Goal: Task Accomplishment & Management: Complete application form

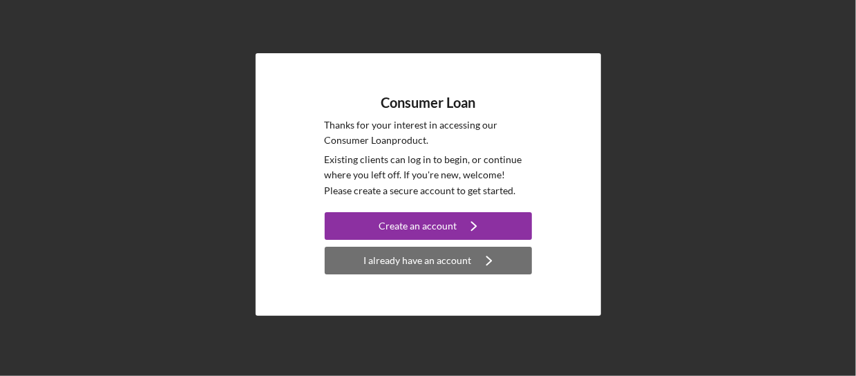
click at [405, 265] on div "I already have an account" at bounding box center [418, 261] width 108 height 28
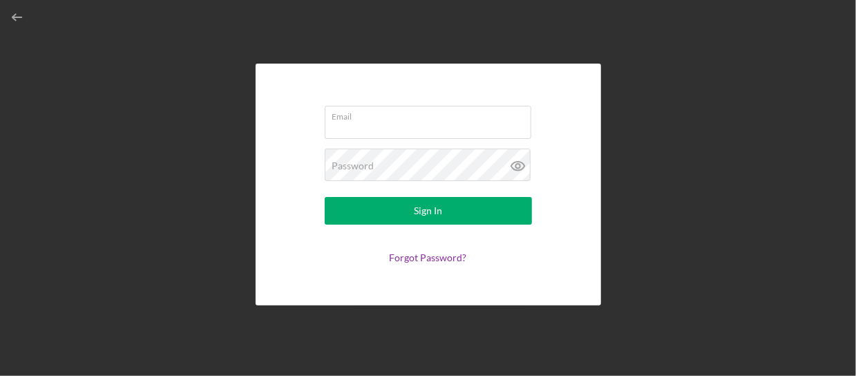
type input "[EMAIL_ADDRESS][DOMAIN_NAME]"
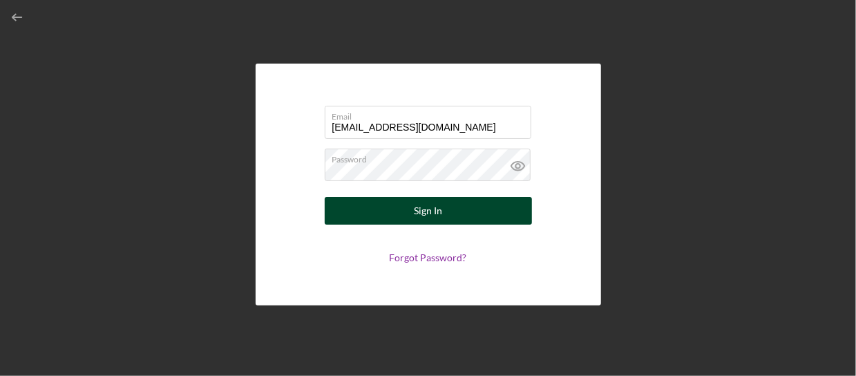
click at [369, 220] on button "Sign In" at bounding box center [428, 211] width 207 height 28
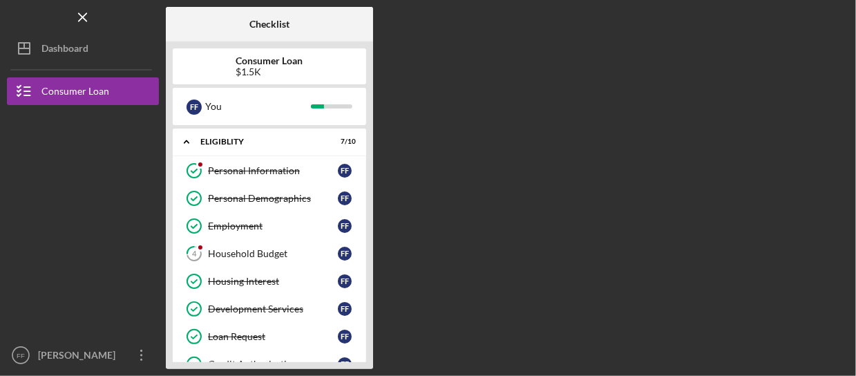
click at [280, 65] on b "Consumer Loan" at bounding box center [269, 60] width 67 height 11
click at [273, 74] on div "$1.5K" at bounding box center [269, 71] width 67 height 11
click at [289, 68] on div "$1.5K" at bounding box center [269, 71] width 67 height 11
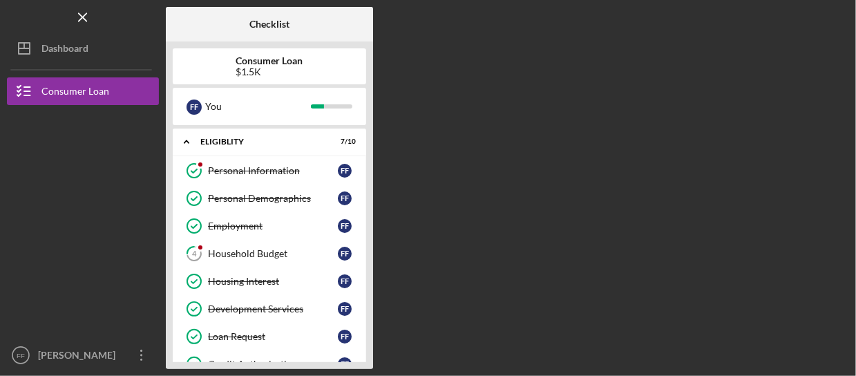
click at [289, 68] on div "$1.5K" at bounding box center [269, 71] width 67 height 11
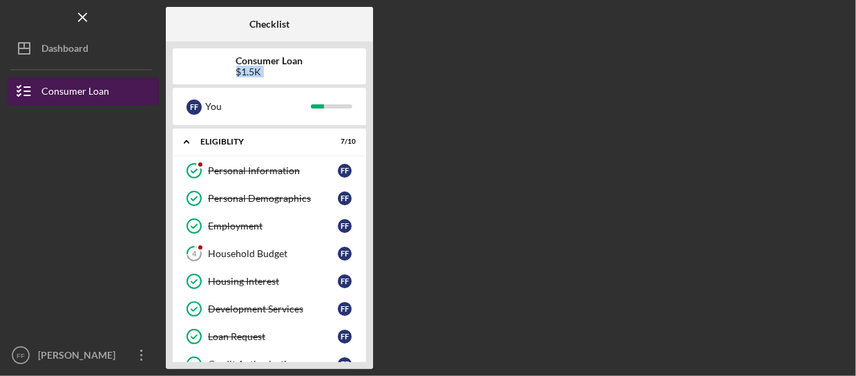
click at [104, 100] on div "Consumer Loan" at bounding box center [75, 92] width 68 height 31
click at [99, 90] on div "Consumer Loan" at bounding box center [75, 92] width 68 height 31
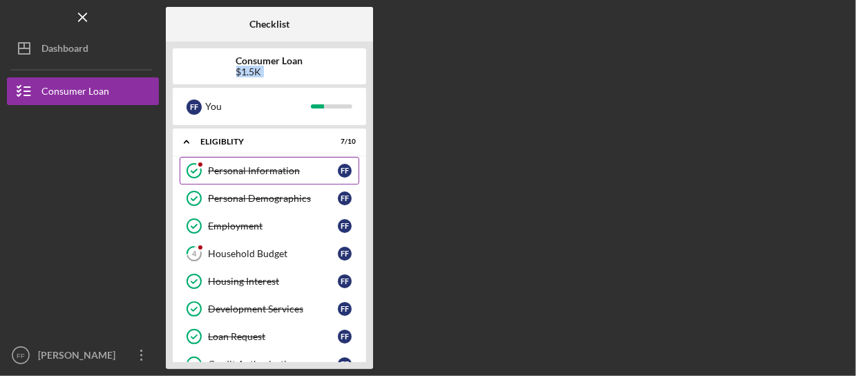
click at [247, 175] on div "Personal Information" at bounding box center [273, 170] width 130 height 11
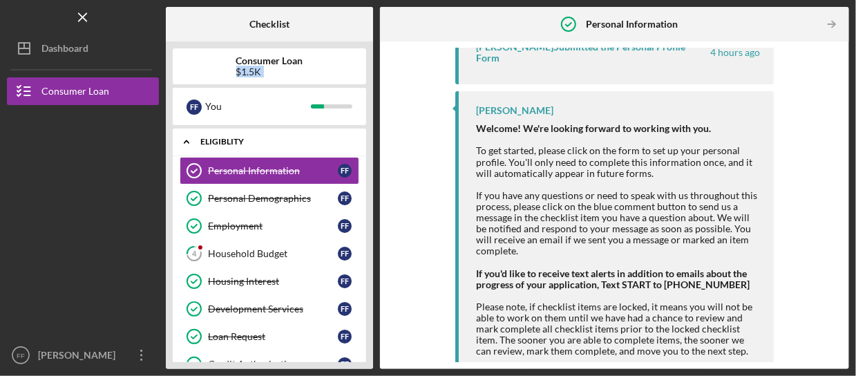
click at [188, 144] on icon "Icon/Expander" at bounding box center [187, 142] width 28 height 28
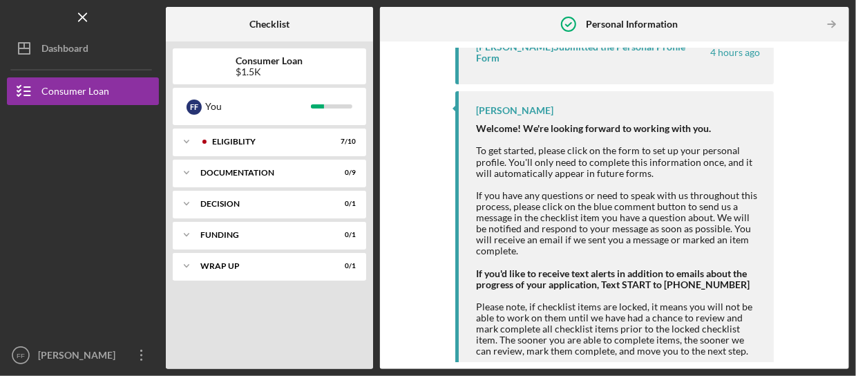
click at [269, 61] on b "Consumer Loan" at bounding box center [269, 60] width 67 height 11
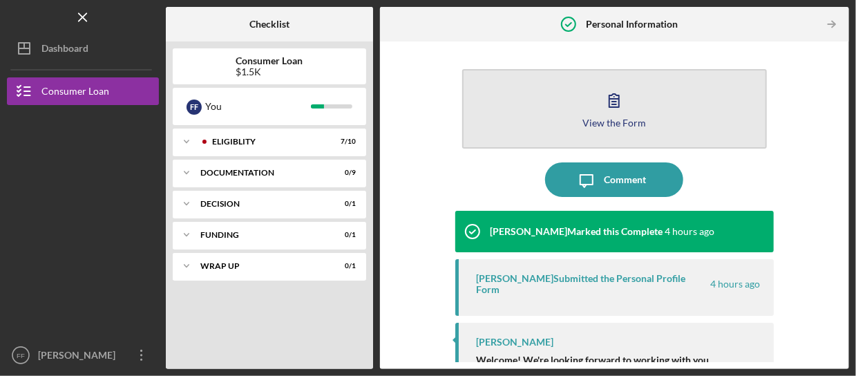
click at [570, 114] on button "View the Form Form" at bounding box center [614, 108] width 305 height 79
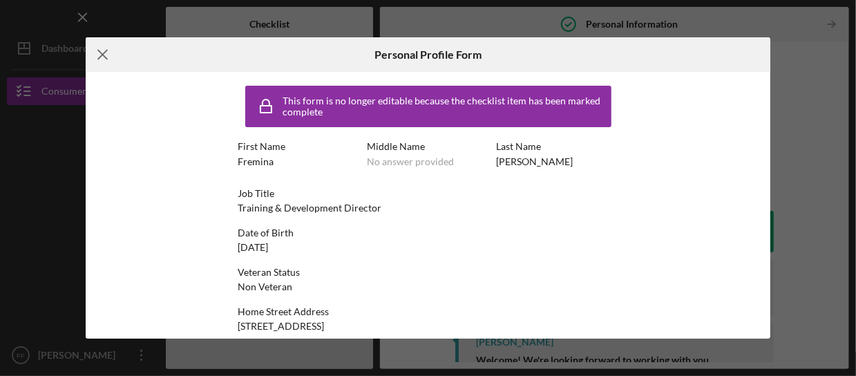
click at [97, 59] on icon "Icon/Menu Close" at bounding box center [103, 54] width 35 height 35
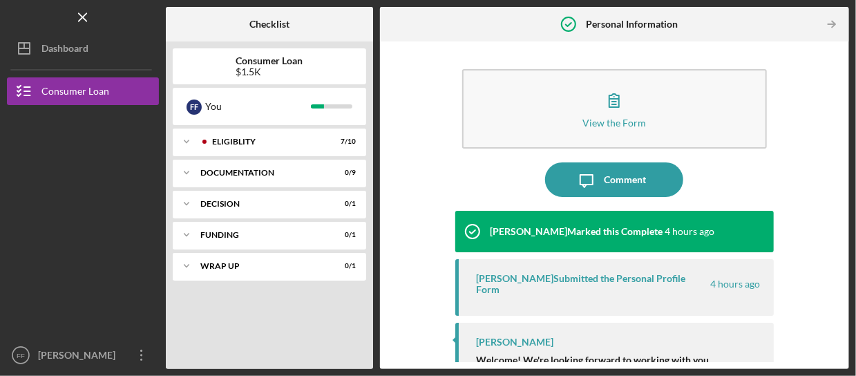
click at [236, 70] on div "$1.5K" at bounding box center [269, 71] width 67 height 11
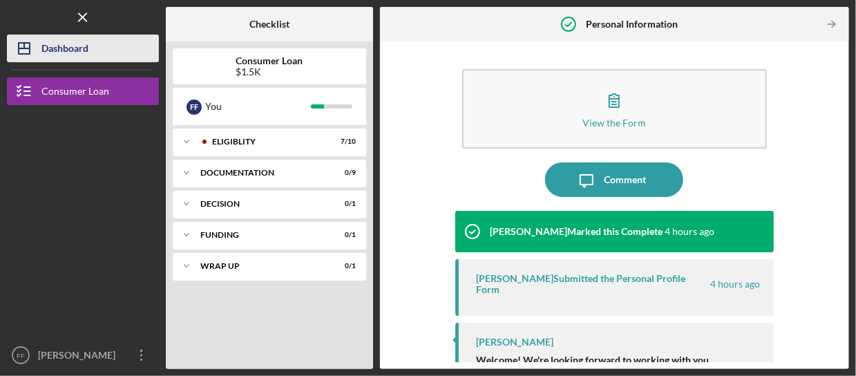
click at [71, 55] on div "Dashboard" at bounding box center [64, 50] width 47 height 31
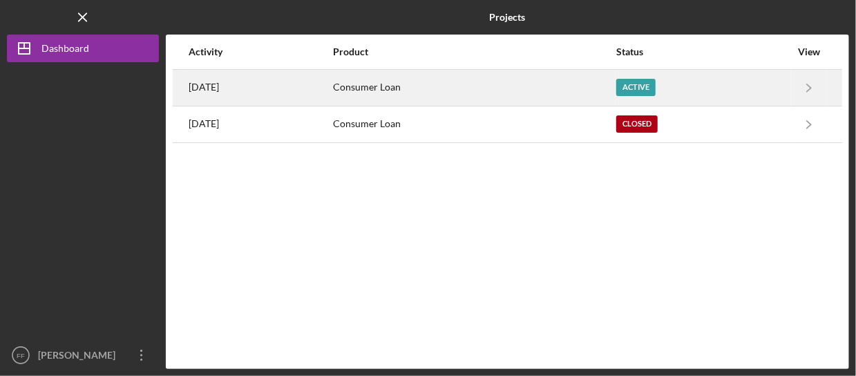
click at [463, 93] on div "Consumer Loan" at bounding box center [474, 87] width 282 height 35
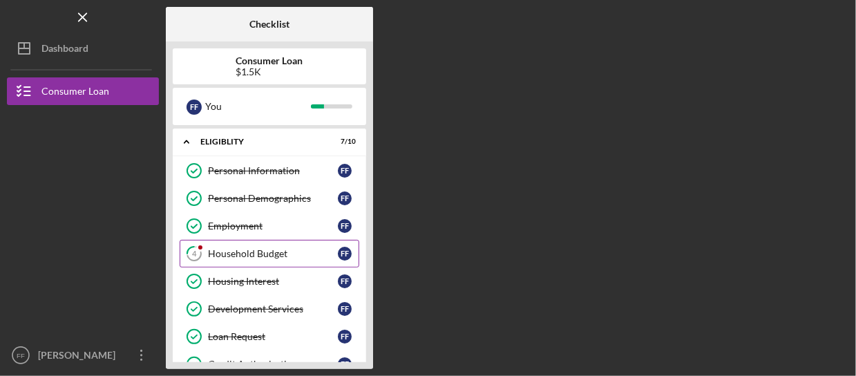
click at [247, 253] on div "Household Budget" at bounding box center [273, 253] width 130 height 11
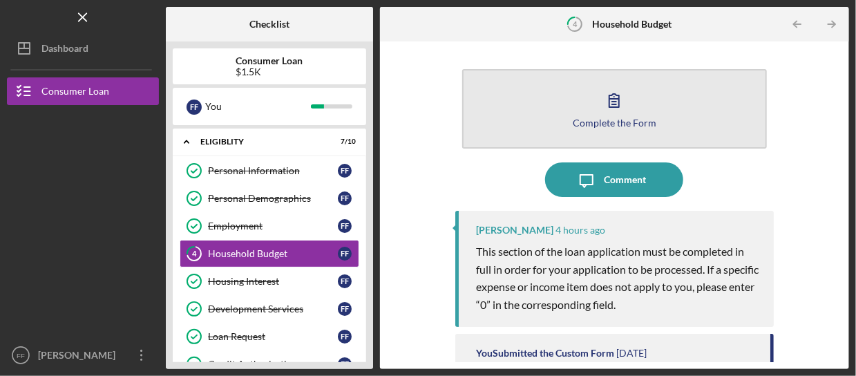
click at [594, 113] on button "Complete the Form Form" at bounding box center [614, 108] width 305 height 79
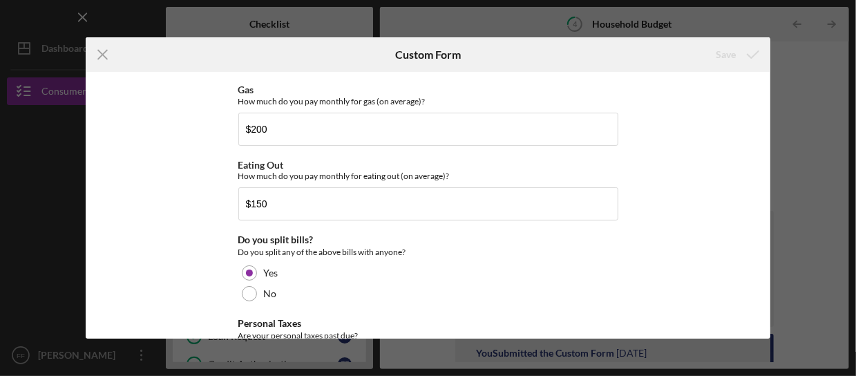
scroll to position [829, 0]
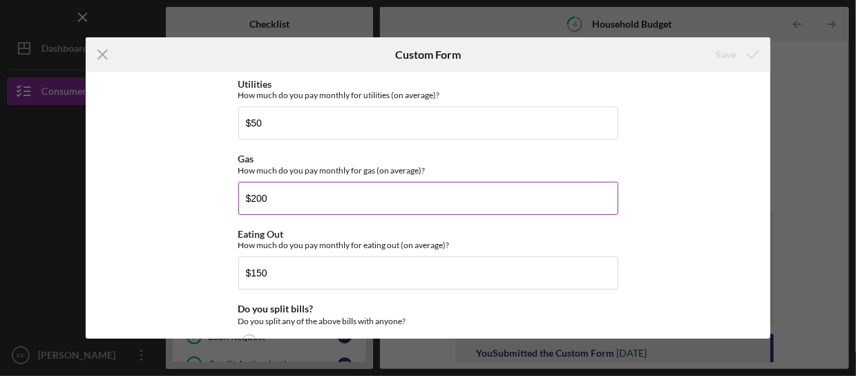
click at [295, 197] on input "$200" at bounding box center [428, 198] width 380 height 33
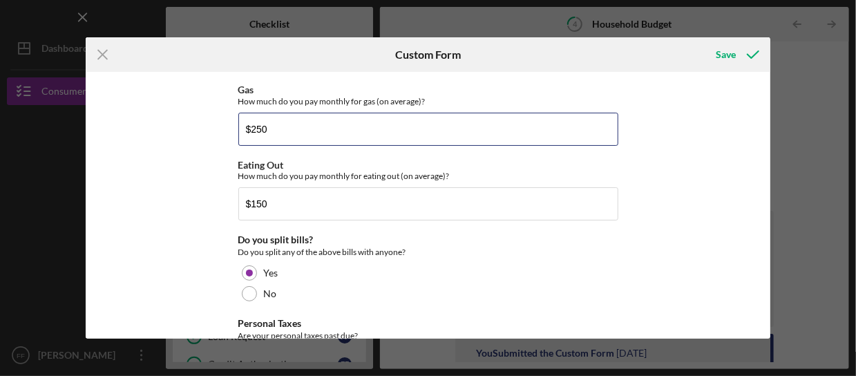
scroll to position [1036, 0]
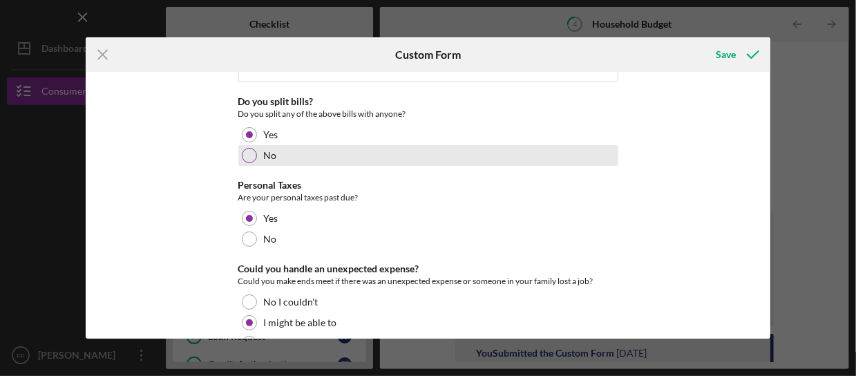
type input "$250"
click at [242, 150] on div at bounding box center [249, 155] width 15 height 15
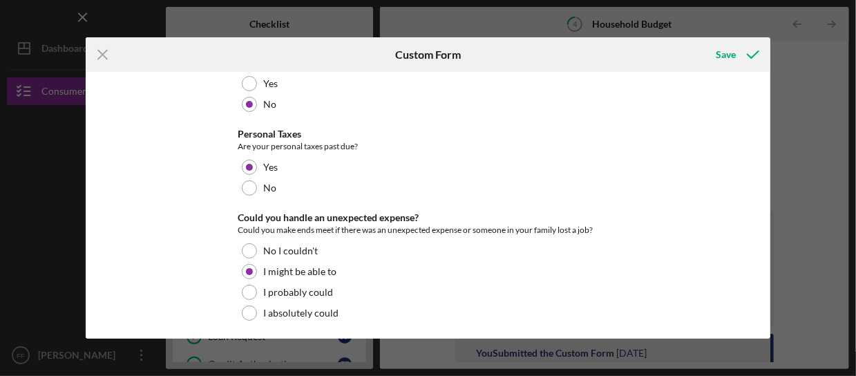
scroll to position [1018, 0]
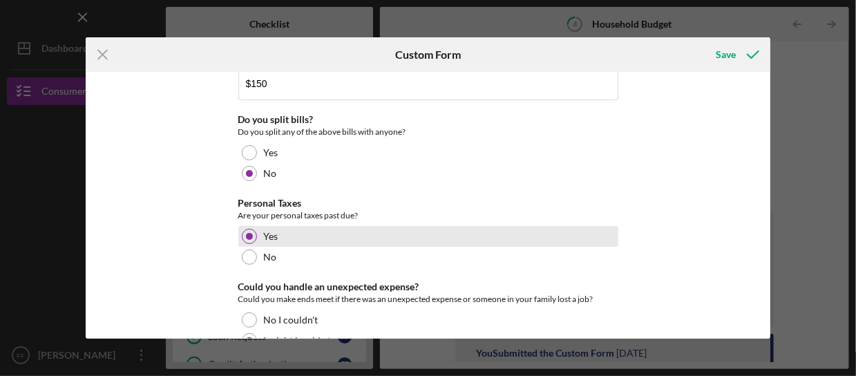
click at [568, 234] on div "Yes" at bounding box center [428, 236] width 380 height 21
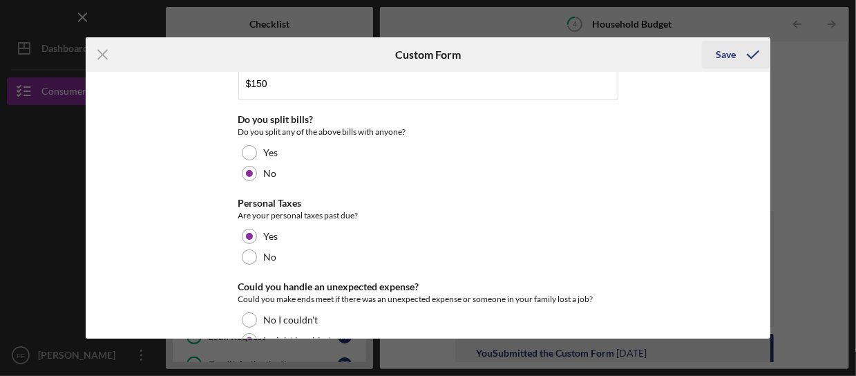
click at [717, 57] on div "Save" at bounding box center [726, 55] width 20 height 28
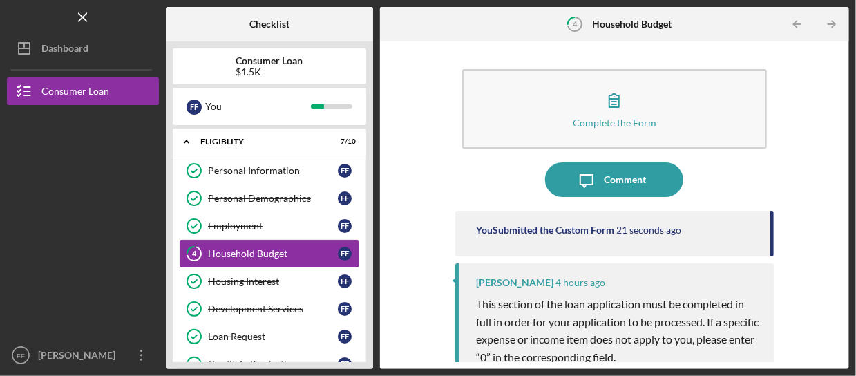
click at [254, 255] on div "Household Budget" at bounding box center [273, 253] width 130 height 11
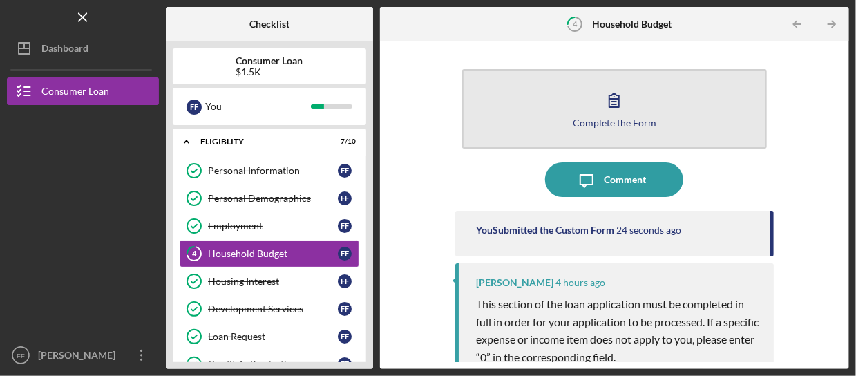
click at [615, 108] on icon "button" at bounding box center [614, 100] width 35 height 35
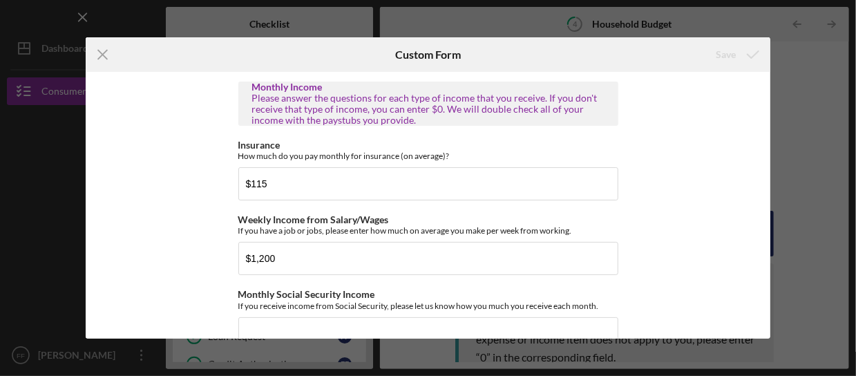
scroll to position [276, 0]
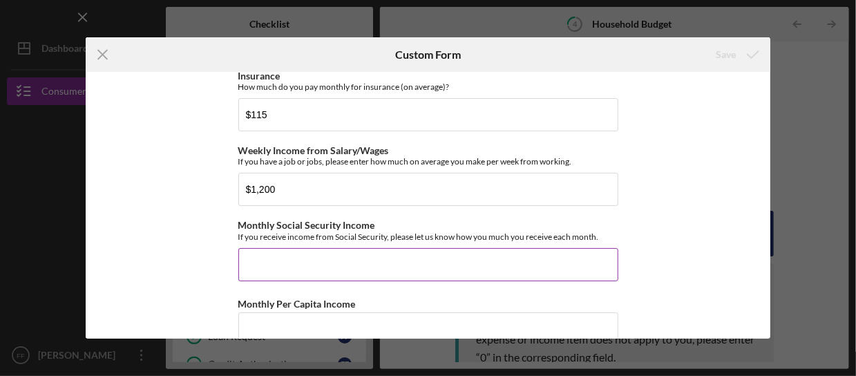
click at [291, 265] on input "Monthly Social Security Income" at bounding box center [428, 264] width 380 height 33
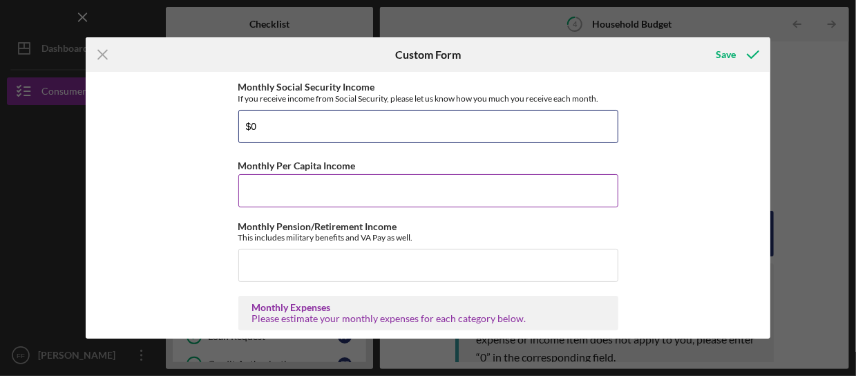
type input "$0"
click at [297, 179] on input "Monthly Per Capita Income" at bounding box center [428, 190] width 380 height 33
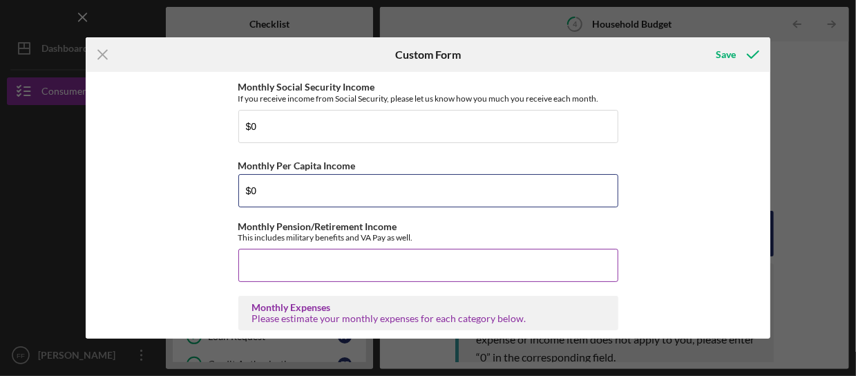
type input "$0"
click at [292, 262] on input "Monthly Pension/Retirement Income" at bounding box center [428, 265] width 380 height 33
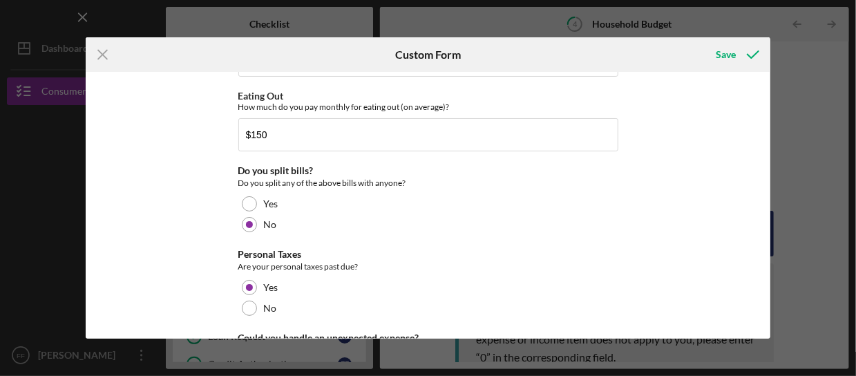
scroll to position [1087, 0]
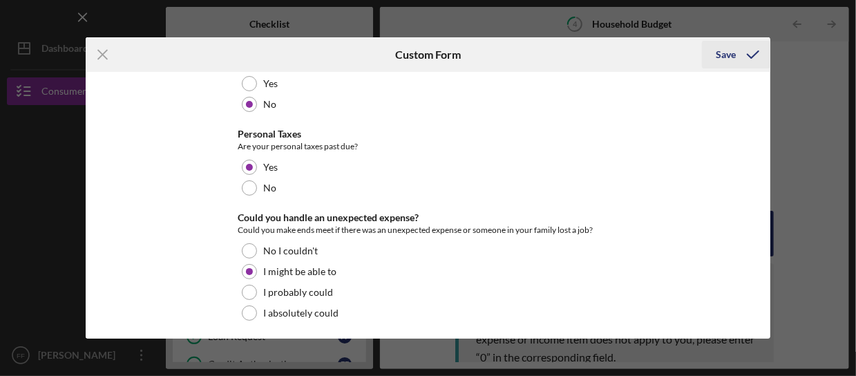
type input "$0"
click at [724, 57] on div "Save" at bounding box center [726, 55] width 20 height 28
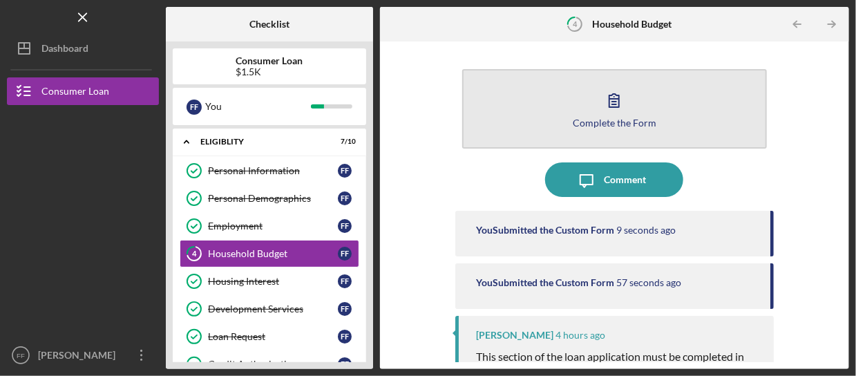
click at [594, 100] on button "Complete the Form Form" at bounding box center [614, 108] width 305 height 79
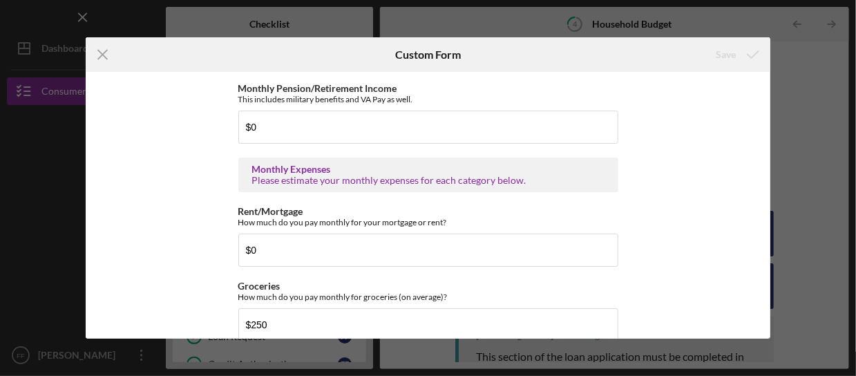
scroll to position [622, 0]
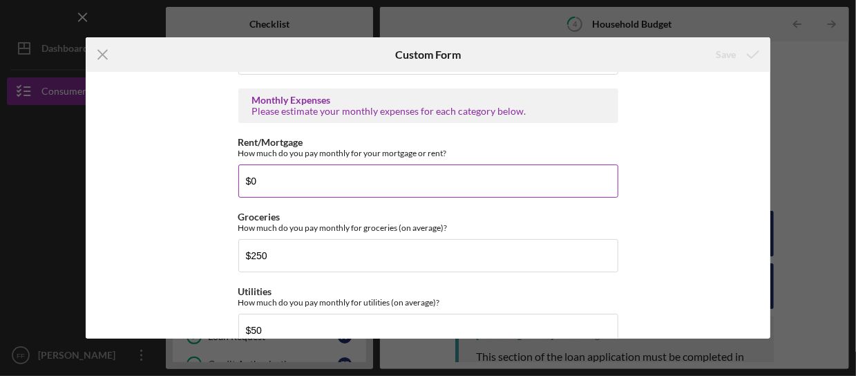
click at [327, 182] on input "$0" at bounding box center [428, 180] width 380 height 33
drag, startPoint x: 327, startPoint y: 182, endPoint x: 204, endPoint y: 173, distance: 123.3
click at [204, 173] on div "Do you currently have a budget/spending plan? Yes No Do you have a checking acc…" at bounding box center [428, 205] width 684 height 266
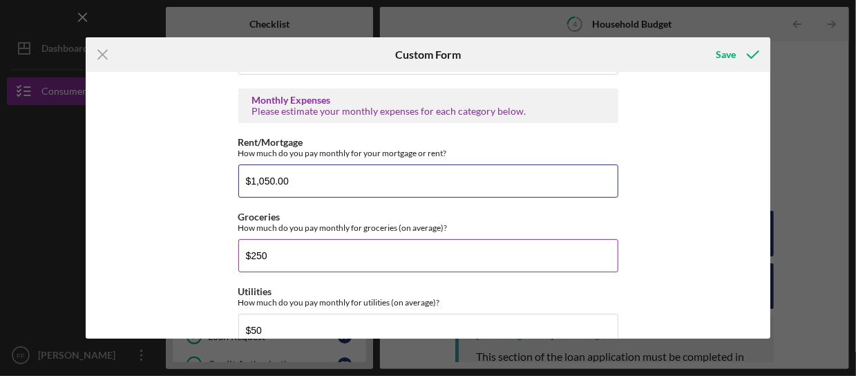
type input "$1,050.00"
click at [335, 239] on input "$250" at bounding box center [428, 255] width 380 height 33
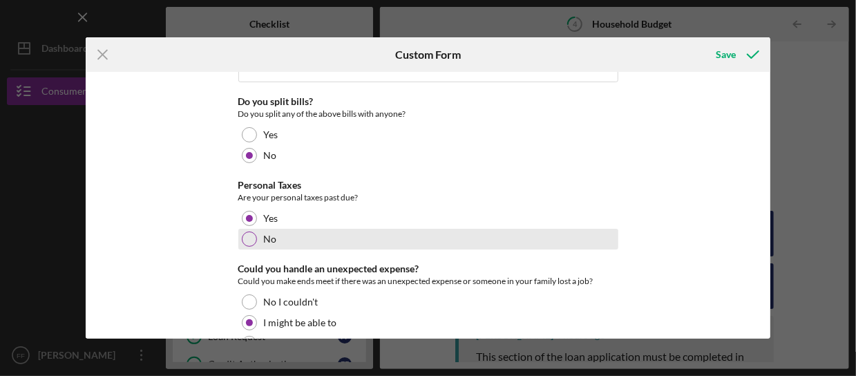
scroll to position [1087, 0]
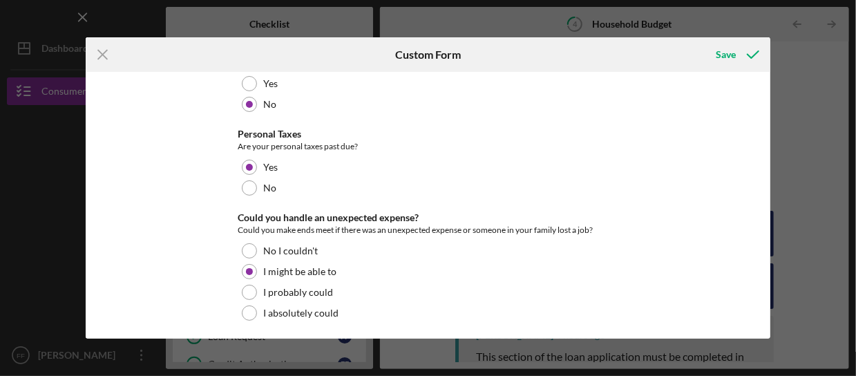
click at [573, 132] on div "Personal Taxes" at bounding box center [428, 133] width 380 height 11
click at [722, 55] on div "Save" at bounding box center [726, 55] width 20 height 28
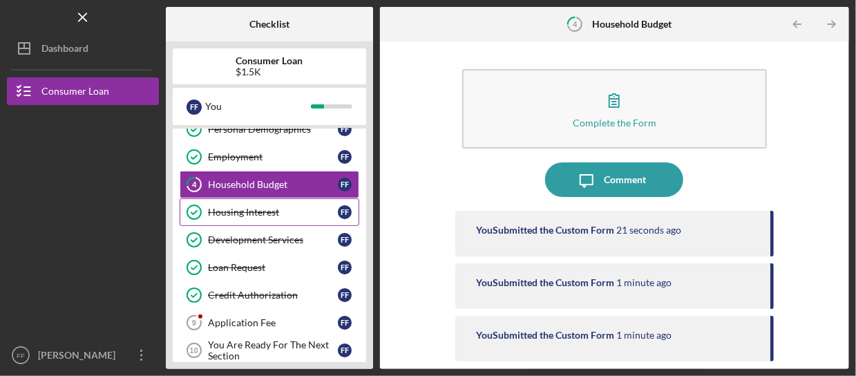
scroll to position [138, 0]
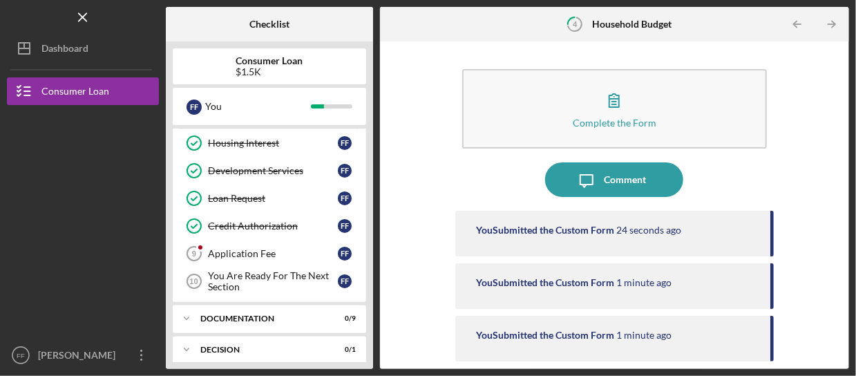
click at [266, 71] on div "$1.5K" at bounding box center [269, 71] width 67 height 11
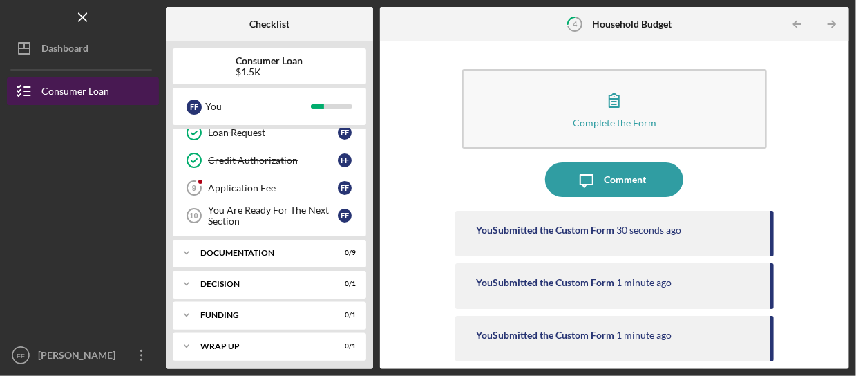
click at [66, 88] on div "Consumer Loan" at bounding box center [75, 92] width 68 height 31
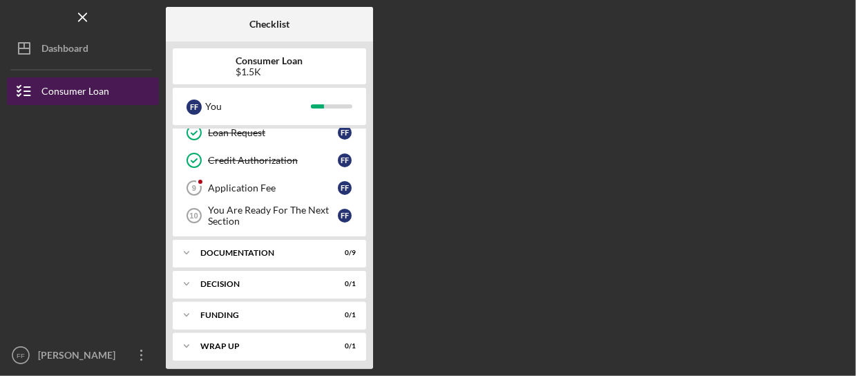
click at [66, 88] on div "Consumer Loan" at bounding box center [75, 92] width 68 height 31
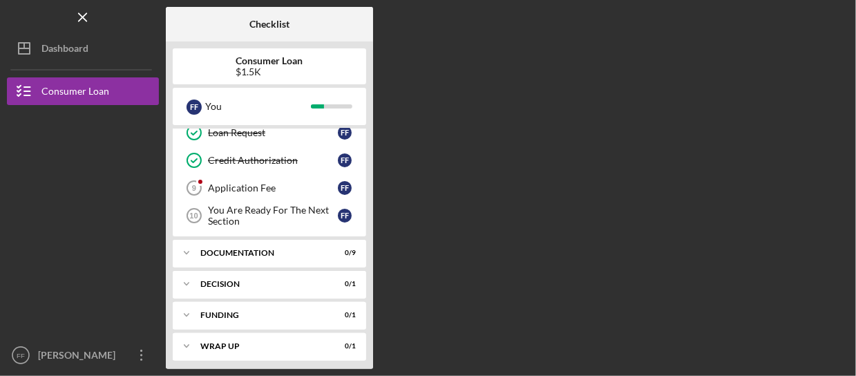
click at [275, 64] on b "Consumer Loan" at bounding box center [269, 60] width 67 height 11
drag, startPoint x: 275, startPoint y: 64, endPoint x: 237, endPoint y: 66, distance: 38.0
click at [237, 66] on div "Consumer Loan $1.5K" at bounding box center [269, 66] width 67 height 22
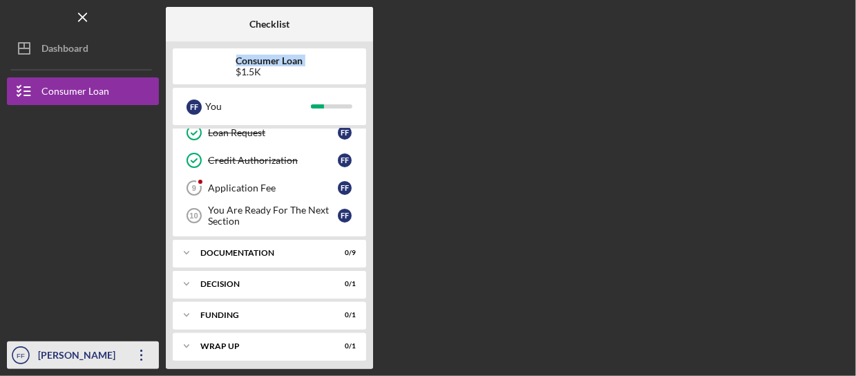
click at [145, 354] on icon "Icon/Overflow" at bounding box center [141, 355] width 35 height 35
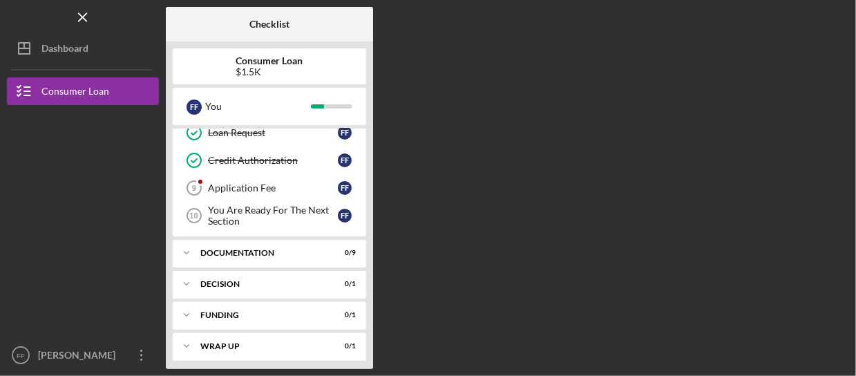
click at [667, 227] on div "Checklist Consumer Loan $1.5K F F You Icon/Expander Eligiblity 7 / 10 Personal …" at bounding box center [507, 188] width 683 height 362
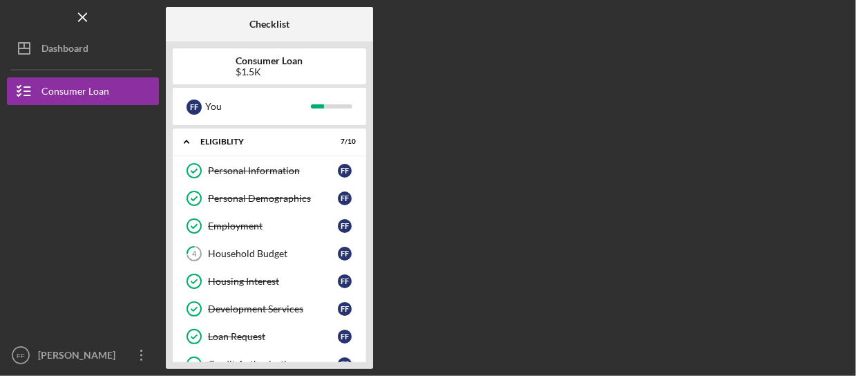
click at [255, 119] on div "F F You" at bounding box center [269, 106] width 193 height 37
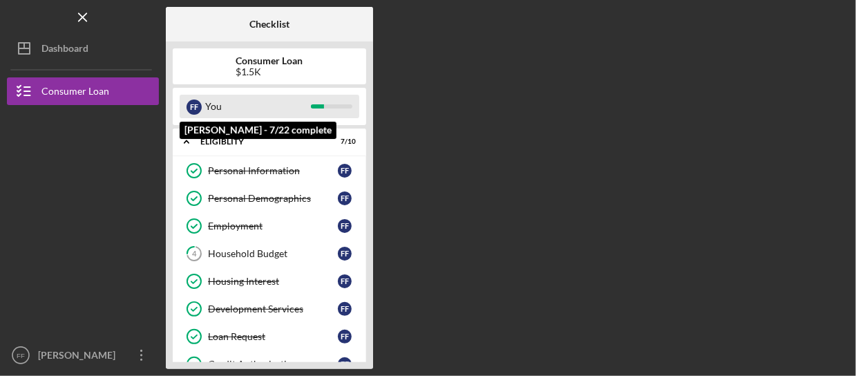
click at [231, 110] on div "You" at bounding box center [258, 106] width 106 height 23
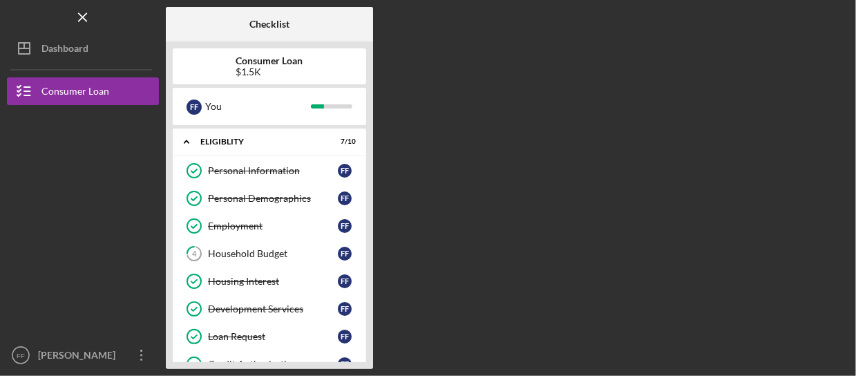
click at [464, 185] on div "Checklist Consumer Loan $1.5K F F You Icon/Expander Eligiblity 7 / 10 Personal …" at bounding box center [507, 188] width 683 height 362
click at [263, 64] on b "Consumer Loan" at bounding box center [269, 60] width 67 height 11
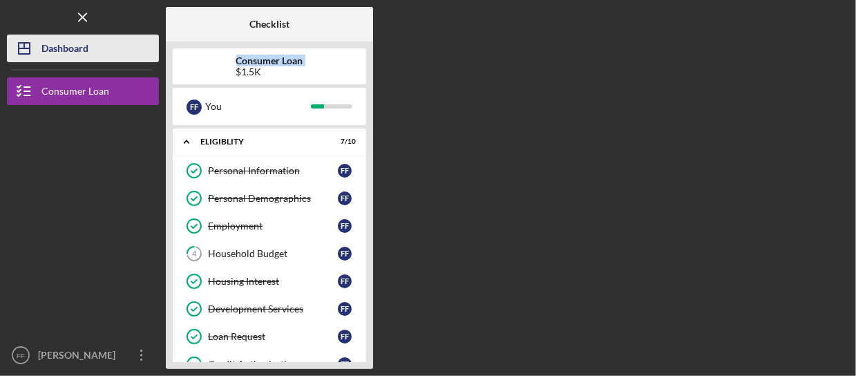
click at [80, 57] on div "Dashboard" at bounding box center [64, 50] width 47 height 31
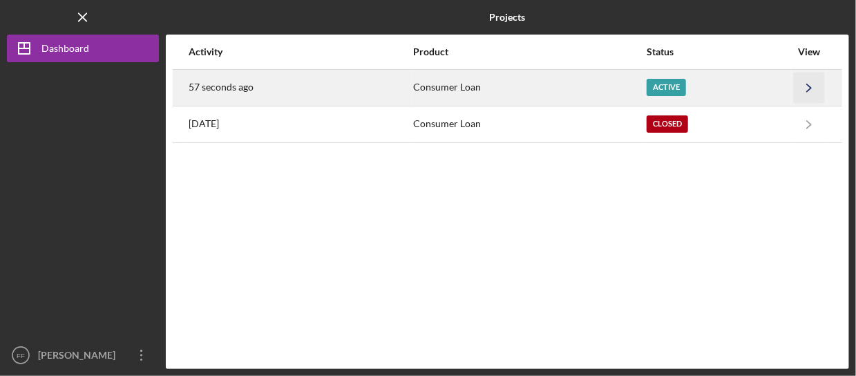
click at [816, 87] on icon "Icon/Navigate" at bounding box center [809, 87] width 31 height 31
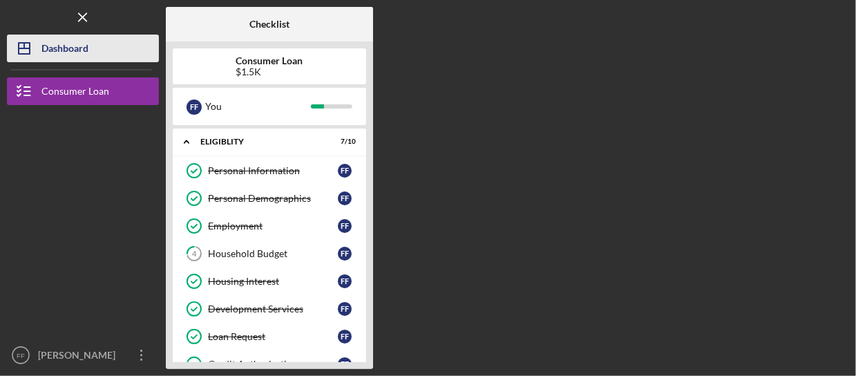
click at [77, 55] on div "Dashboard" at bounding box center [64, 50] width 47 height 31
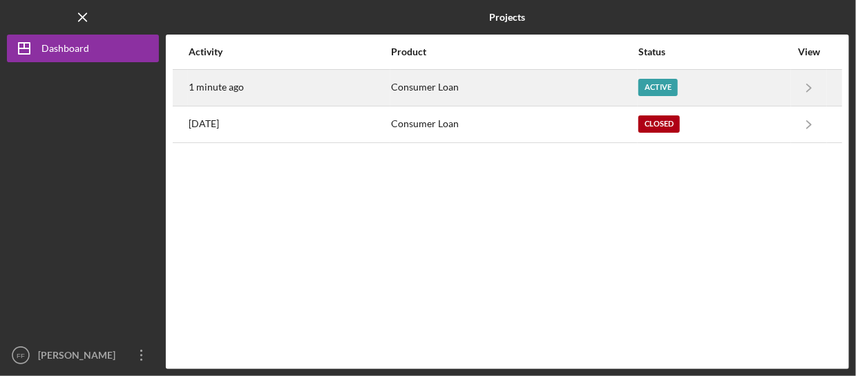
click at [666, 90] on div "Active" at bounding box center [657, 87] width 39 height 17
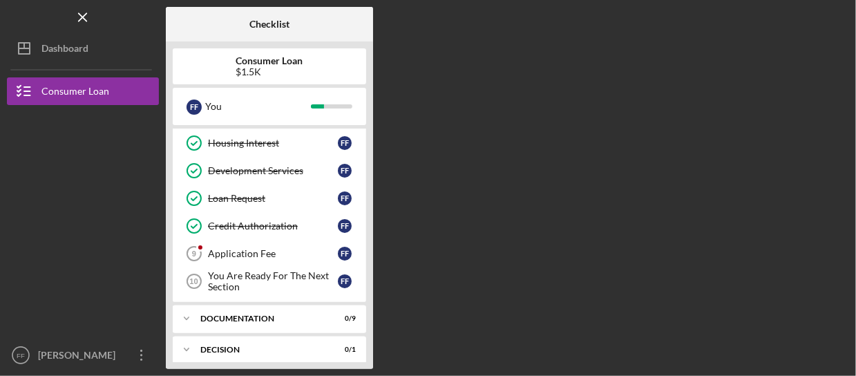
scroll to position [204, 0]
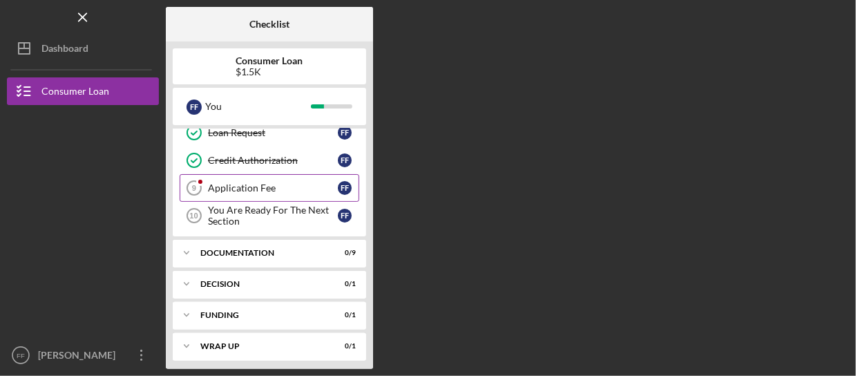
click at [249, 192] on link "Application Fee 9 Application Fee F F" at bounding box center [270, 188] width 180 height 28
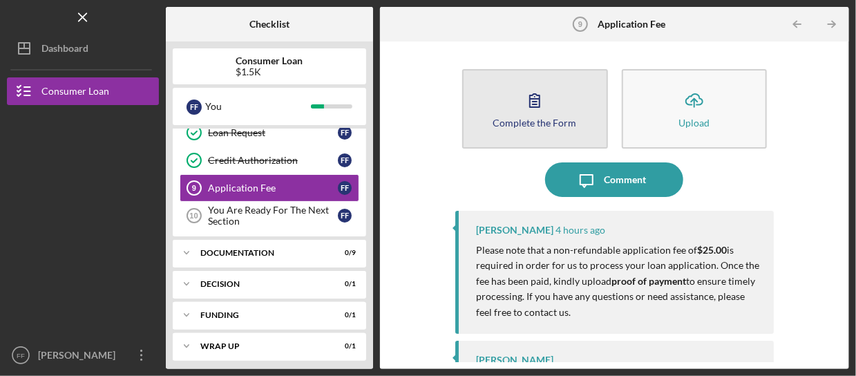
click at [497, 117] on div "Complete the Form" at bounding box center [535, 122] width 84 height 10
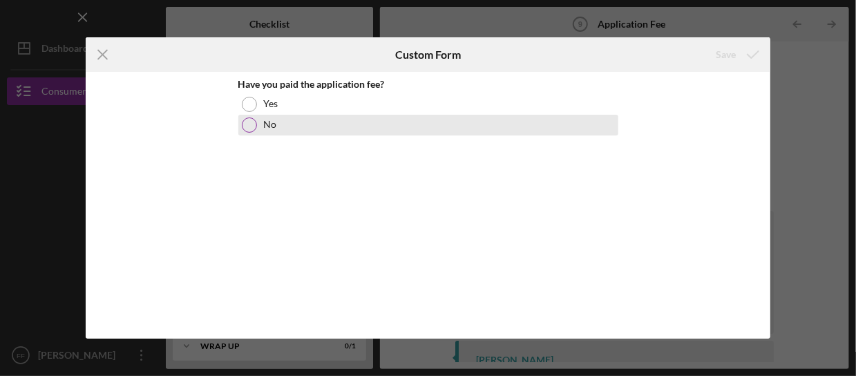
click at [249, 128] on div at bounding box center [249, 124] width 15 height 15
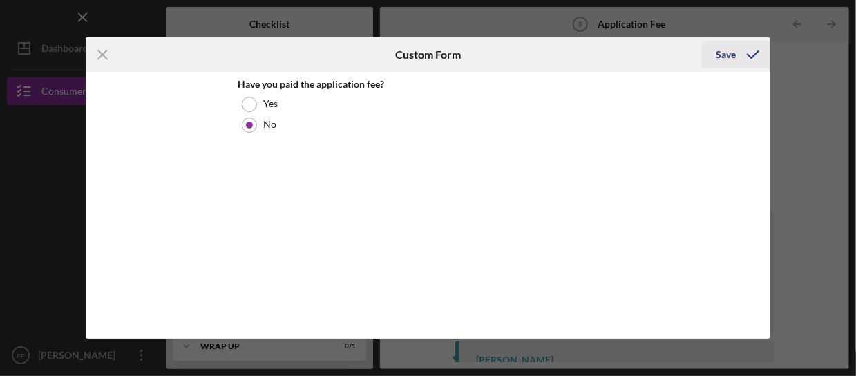
click at [718, 55] on div "Save" at bounding box center [726, 55] width 20 height 28
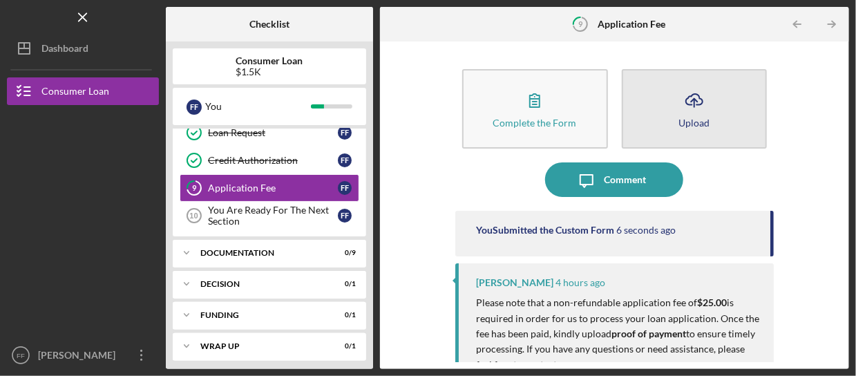
click at [682, 106] on icon "Icon/Upload" at bounding box center [694, 100] width 35 height 35
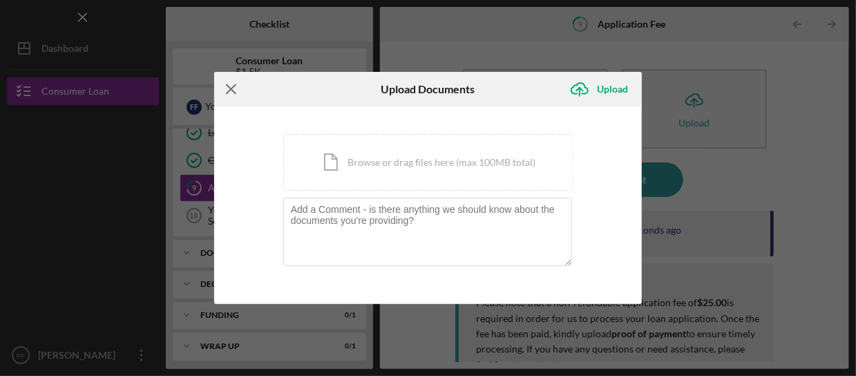
click at [227, 90] on icon "Icon/Menu Close" at bounding box center [231, 89] width 35 height 35
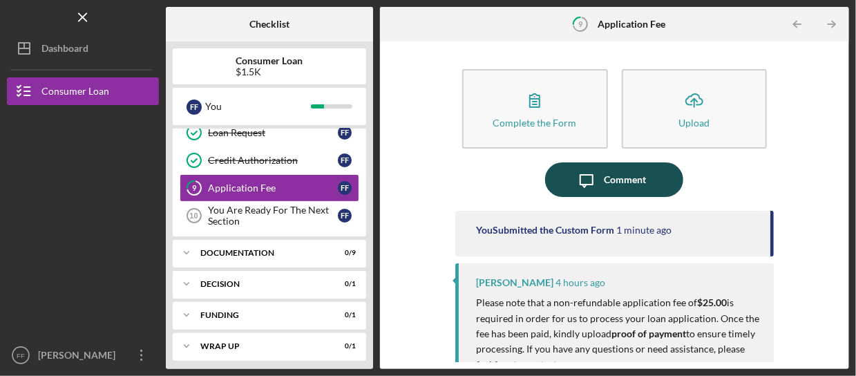
click at [625, 184] on div "Comment" at bounding box center [625, 179] width 42 height 35
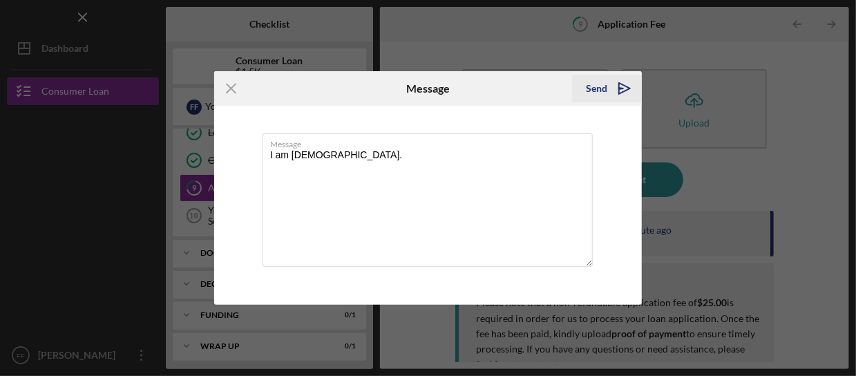
type textarea "I am [DEMOGRAPHIC_DATA]."
click at [600, 87] on div "Send" at bounding box center [596, 89] width 21 height 28
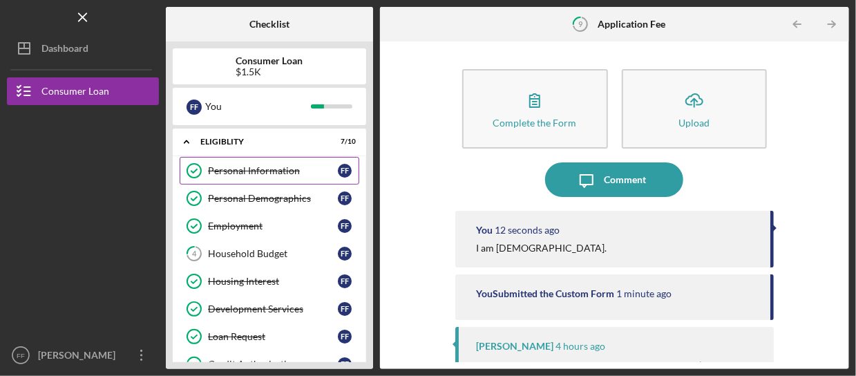
click at [237, 169] on div "Personal Information" at bounding box center [273, 170] width 130 height 11
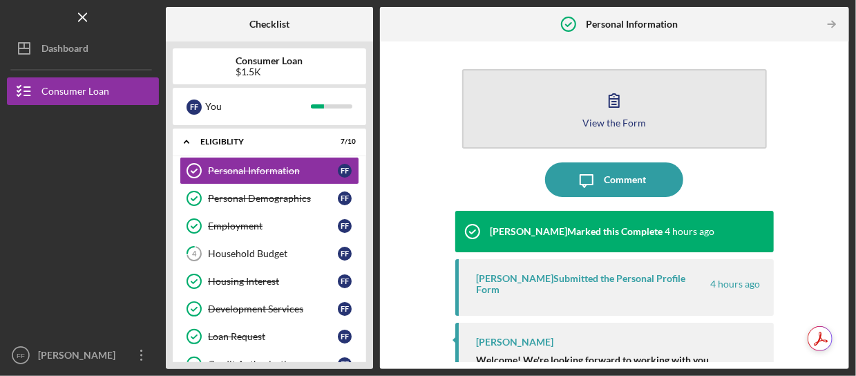
click at [617, 125] on div "View the Form" at bounding box center [614, 122] width 64 height 10
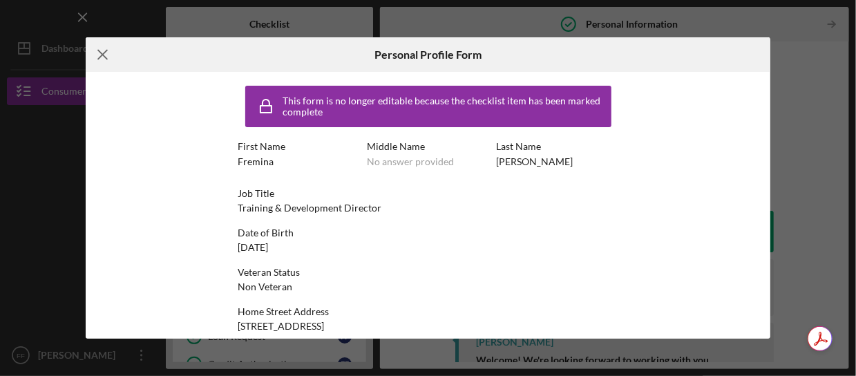
click at [102, 59] on icon "Icon/Menu Close" at bounding box center [103, 54] width 35 height 35
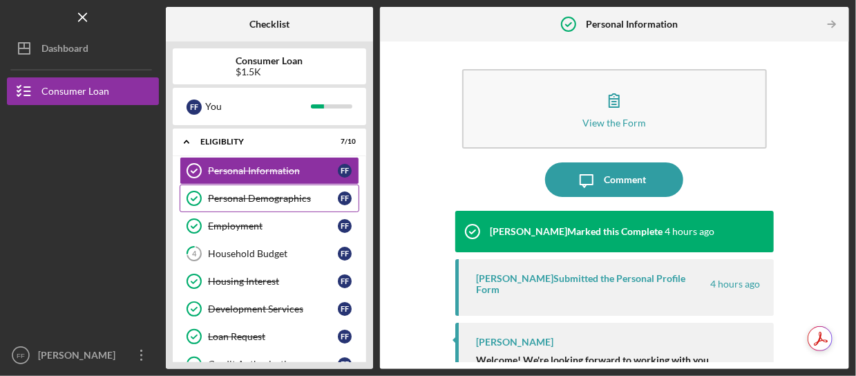
click at [303, 195] on div "Personal Demographics" at bounding box center [273, 198] width 130 height 11
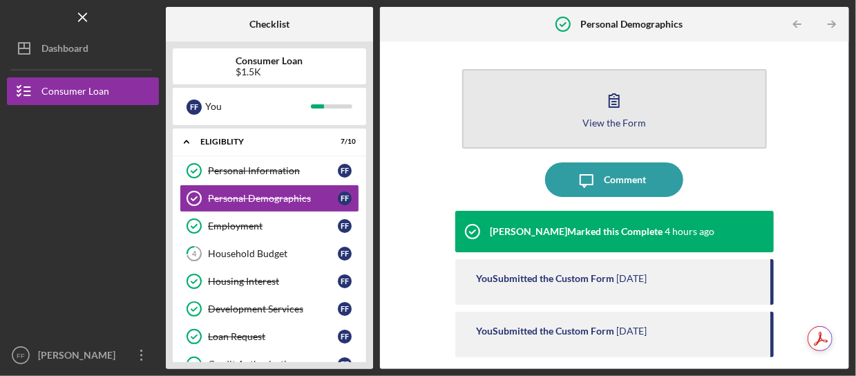
click at [628, 122] on div "View the Form" at bounding box center [614, 122] width 64 height 10
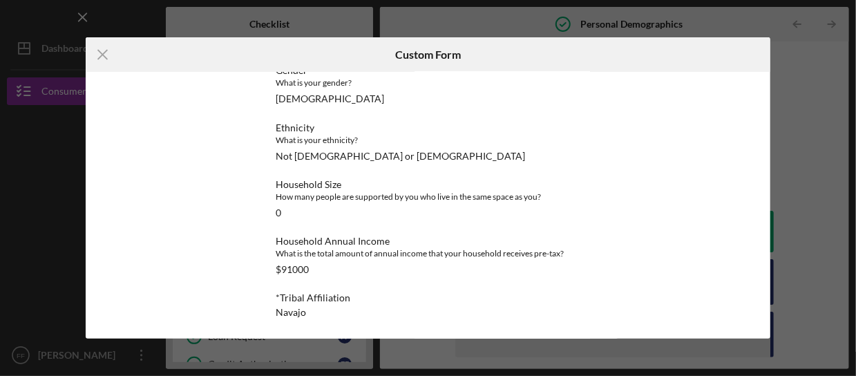
scroll to position [273, 0]
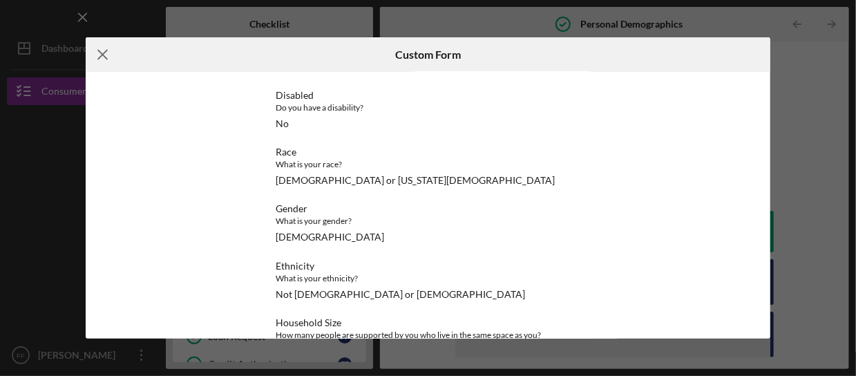
click at [108, 55] on icon "Icon/Menu Close" at bounding box center [103, 54] width 35 height 35
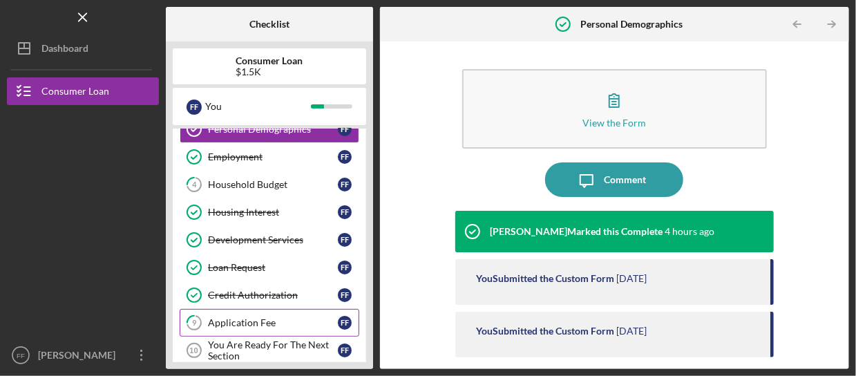
scroll to position [138, 0]
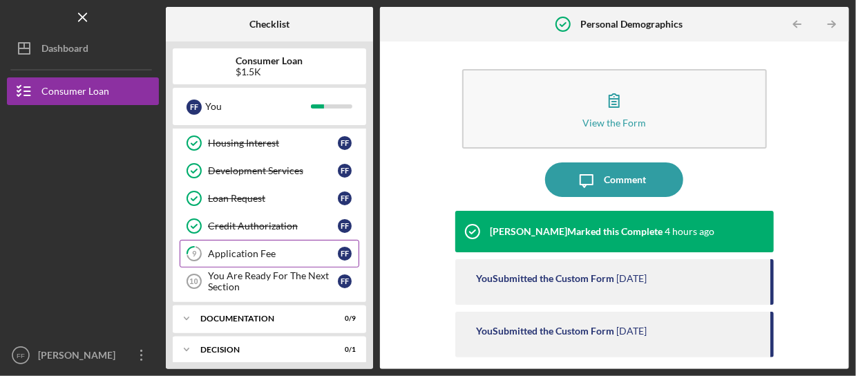
click at [253, 255] on link "9 Application Fee F F" at bounding box center [270, 254] width 180 height 28
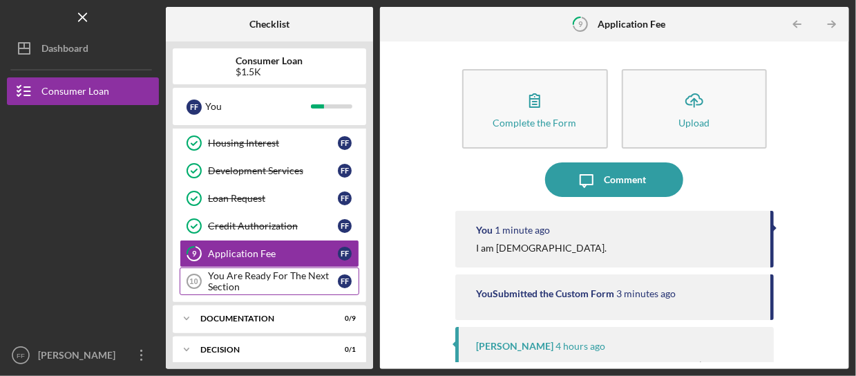
scroll to position [204, 0]
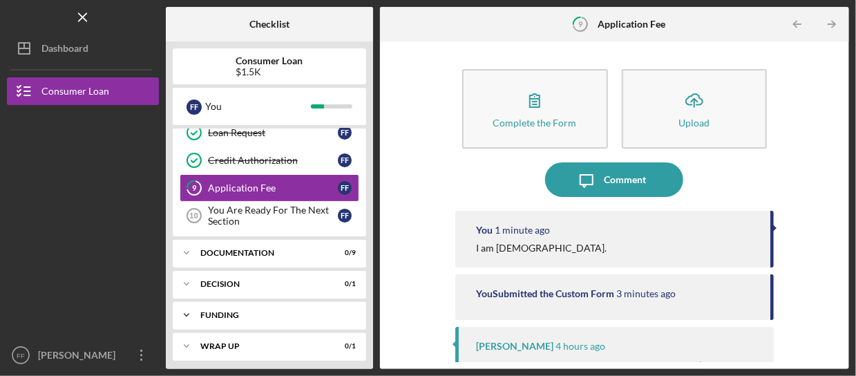
click at [244, 311] on div "Funding" at bounding box center [274, 315] width 148 height 8
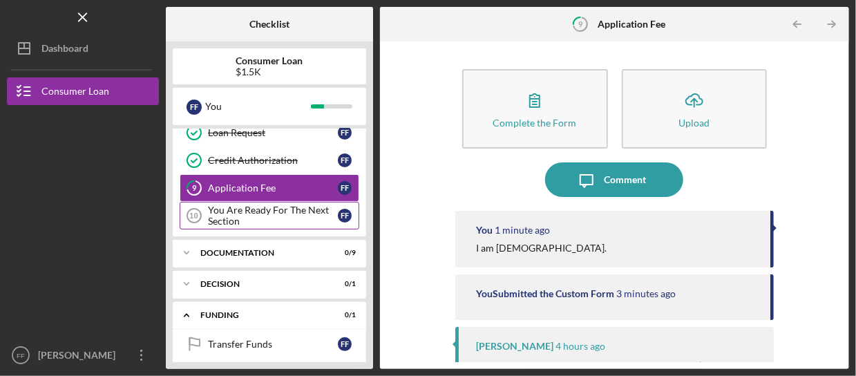
click at [248, 216] on div "You Are Ready For The Next Section" at bounding box center [273, 215] width 130 height 22
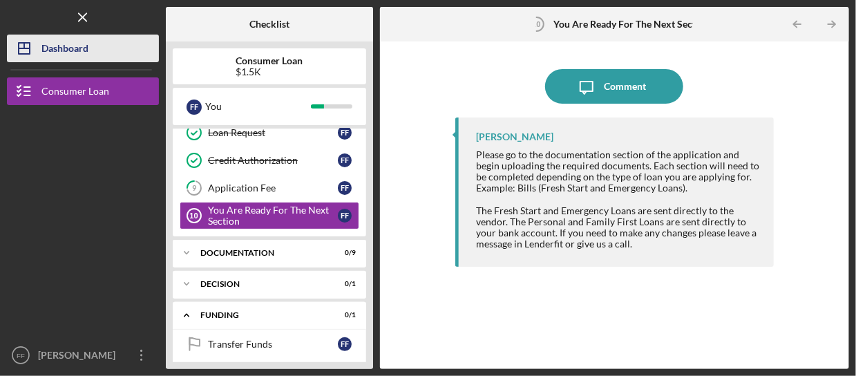
click at [54, 59] on div "Dashboard" at bounding box center [64, 50] width 47 height 31
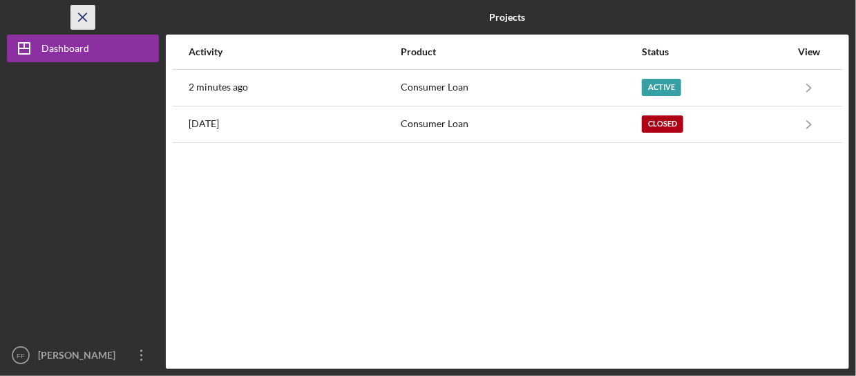
click at [86, 21] on icon "Icon/Menu Close" at bounding box center [83, 17] width 31 height 31
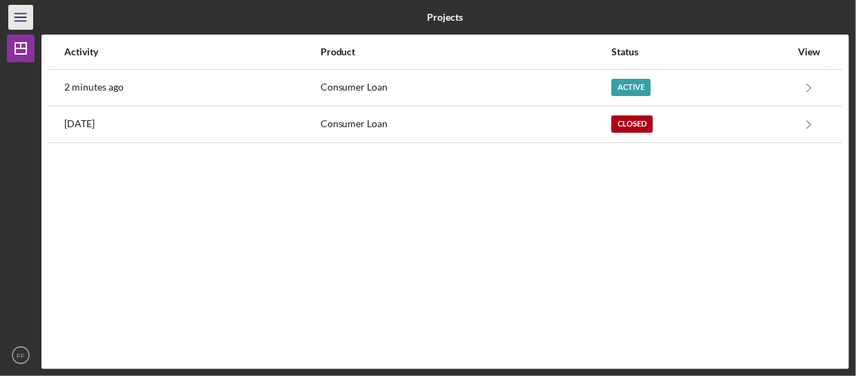
click at [20, 20] on icon "Icon/Menu" at bounding box center [21, 17] width 31 height 31
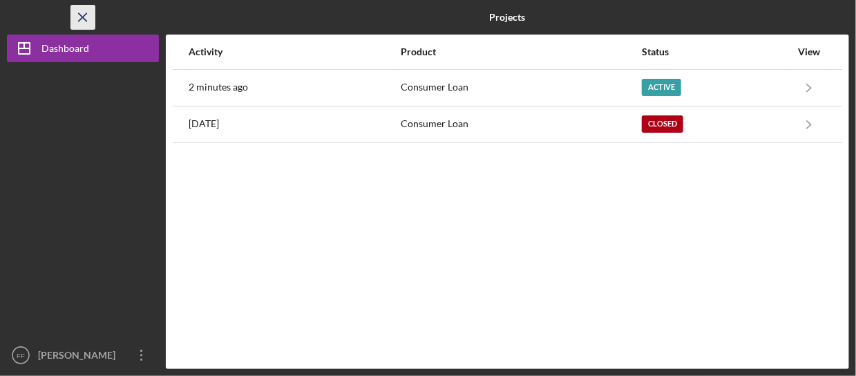
click at [81, 23] on icon "Icon/Menu Close" at bounding box center [83, 17] width 31 height 31
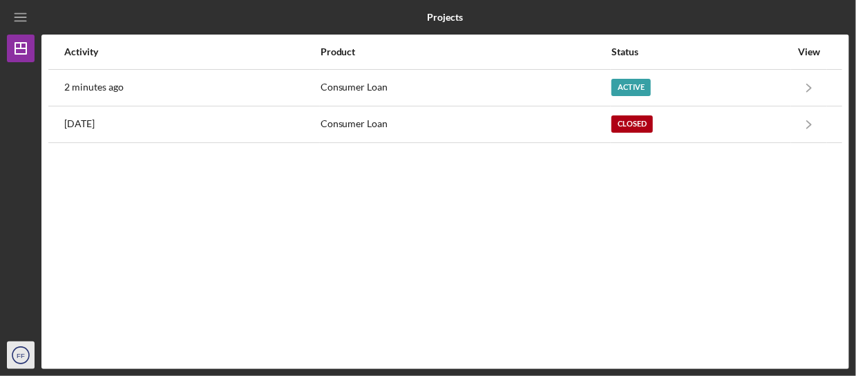
click at [17, 355] on text "FF" at bounding box center [21, 356] width 8 height 8
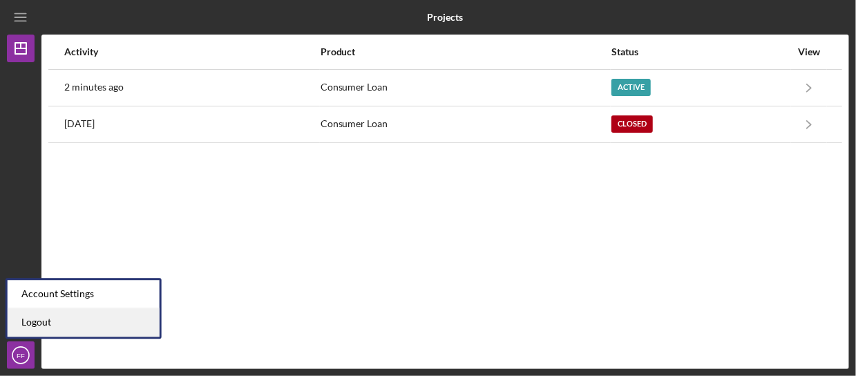
click at [53, 333] on link "Logout" at bounding box center [84, 322] width 152 height 28
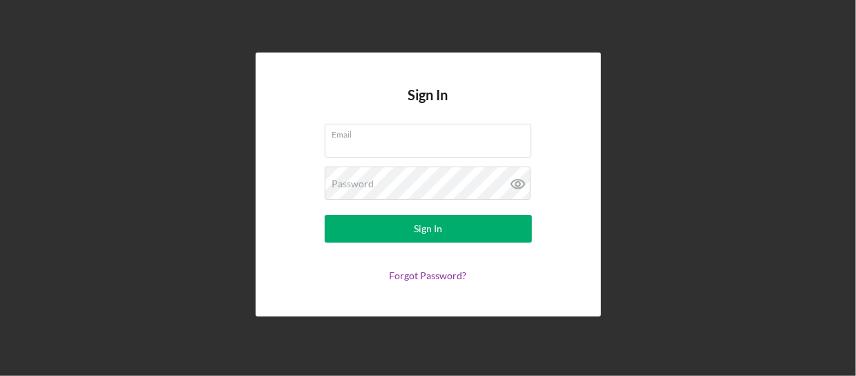
type input "[EMAIL_ADDRESS][DOMAIN_NAME]"
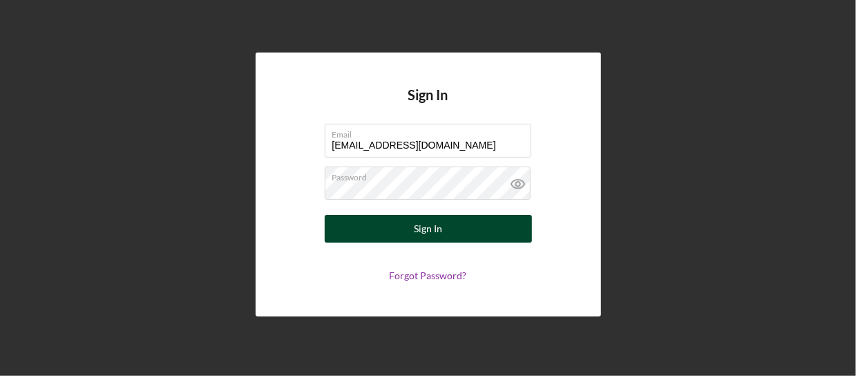
click at [380, 222] on button "Sign In" at bounding box center [428, 229] width 207 height 28
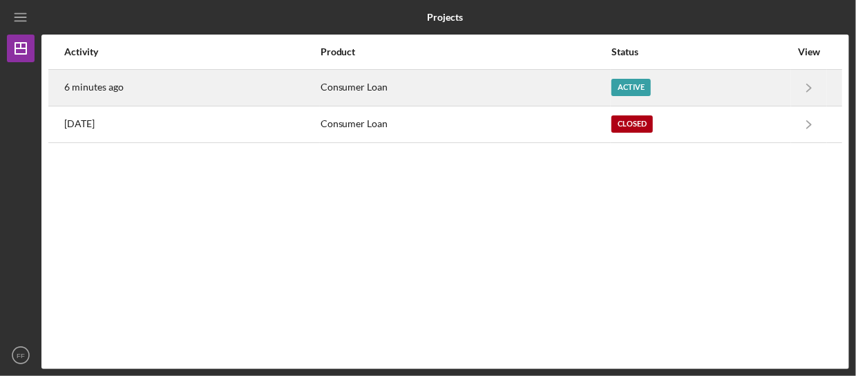
click at [378, 87] on div "Consumer Loan" at bounding box center [464, 87] width 289 height 35
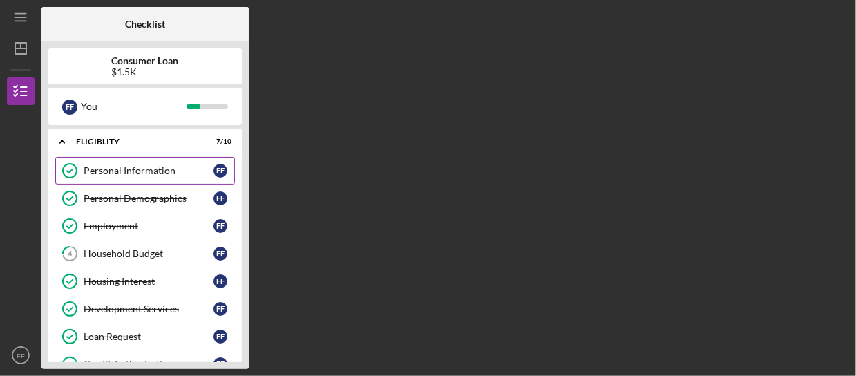
click at [144, 167] on div "Personal Information" at bounding box center [149, 170] width 130 height 11
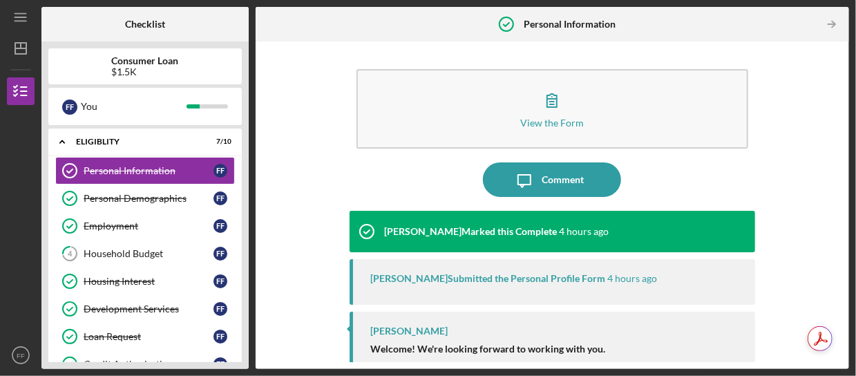
click at [309, 29] on div at bounding box center [355, 24] width 198 height 35
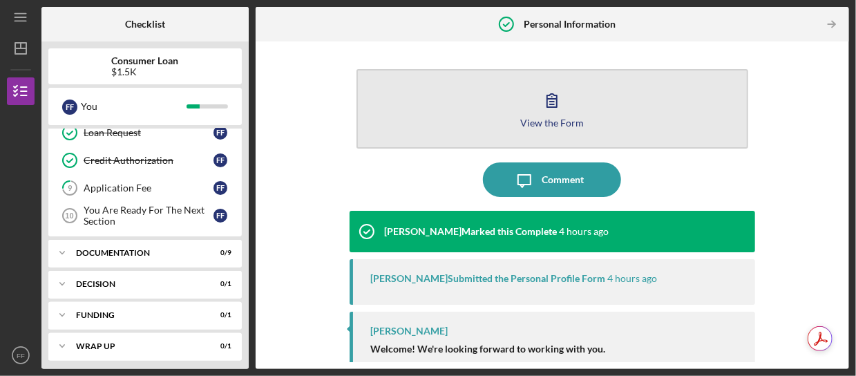
click at [573, 108] on button "View the Form Form" at bounding box center [552, 108] width 392 height 79
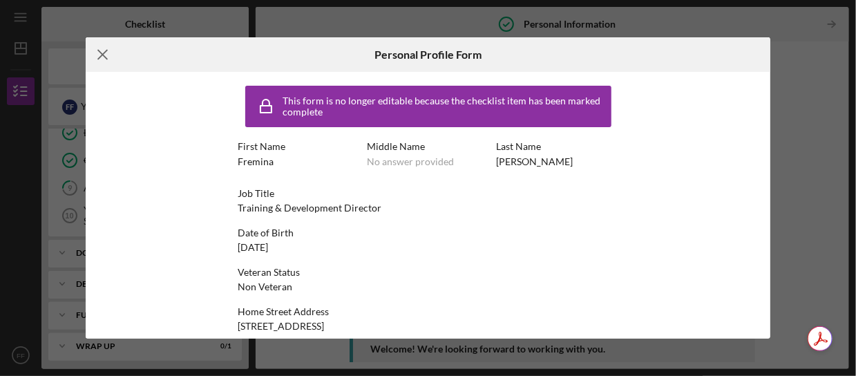
click at [108, 58] on icon "Icon/Menu Close" at bounding box center [103, 54] width 35 height 35
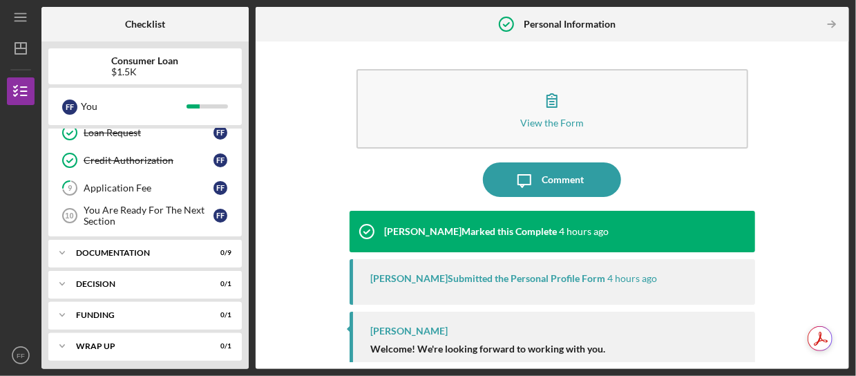
click at [324, 162] on div "View the Form Form Icon/Message Comment [PERSON_NAME] Marked this Complete 4 ho…" at bounding box center [551, 205] width 579 height 314
click at [64, 248] on icon "Icon/Expander" at bounding box center [62, 253] width 28 height 28
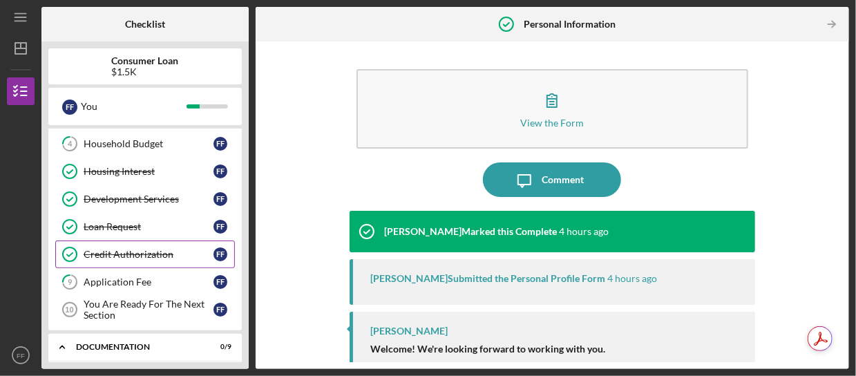
scroll to position [179, 0]
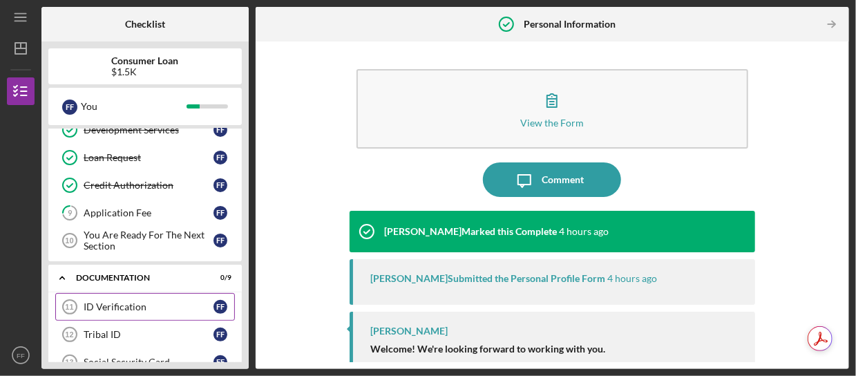
click at [131, 303] on div "ID Verification" at bounding box center [149, 306] width 130 height 11
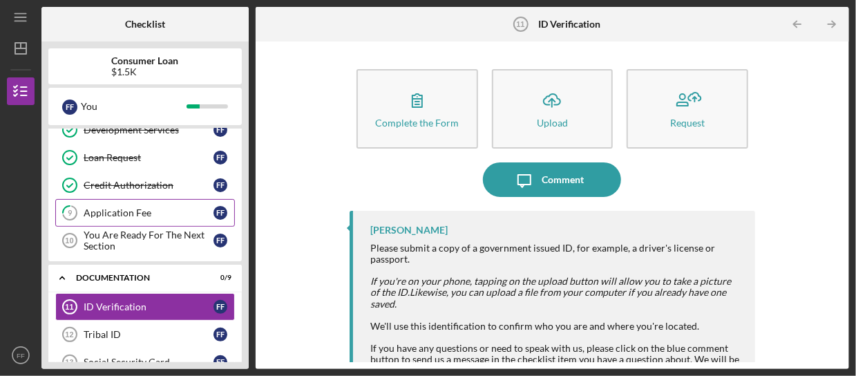
click at [135, 209] on div "Application Fee" at bounding box center [149, 212] width 130 height 11
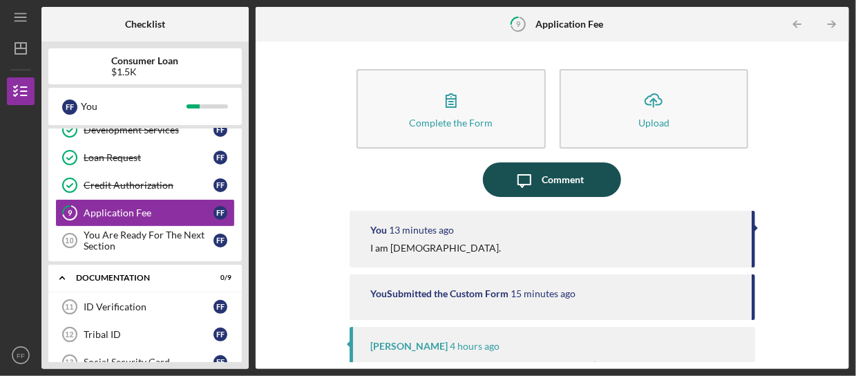
click at [571, 180] on div "Comment" at bounding box center [562, 179] width 42 height 35
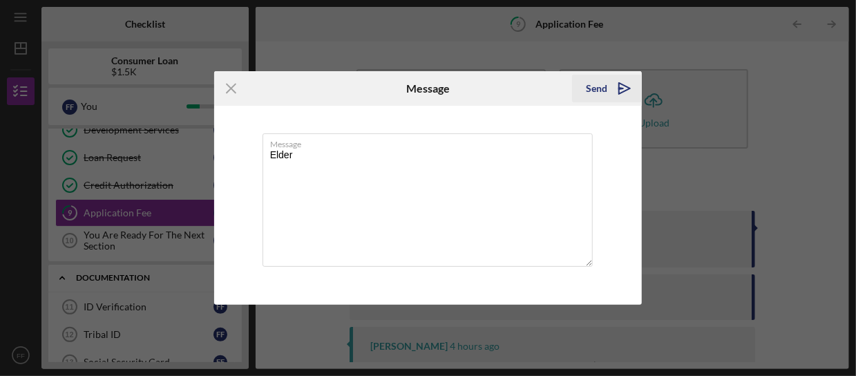
type textarea "Elder"
click at [584, 93] on button "Send Icon/icon-invite-send" at bounding box center [607, 89] width 70 height 28
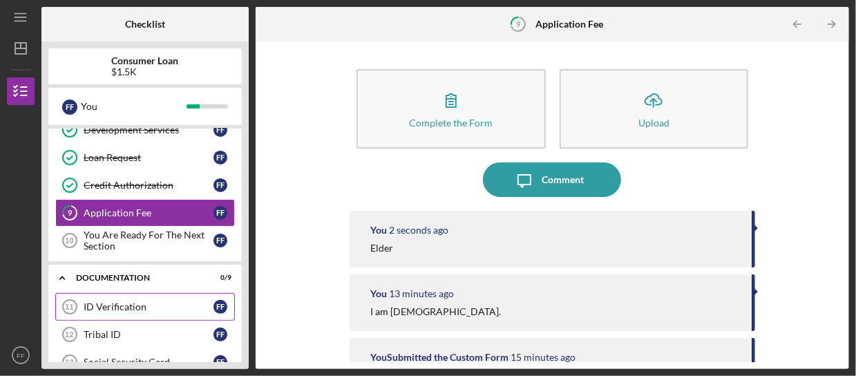
click at [134, 301] on div "ID Verification" at bounding box center [149, 306] width 130 height 11
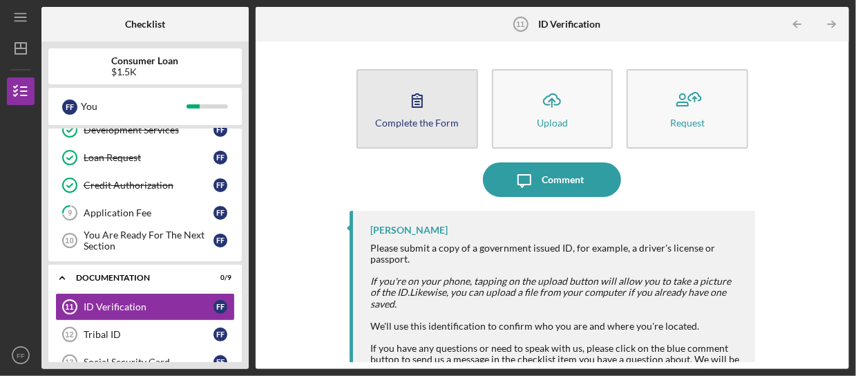
click at [403, 92] on icon "button" at bounding box center [417, 100] width 35 height 35
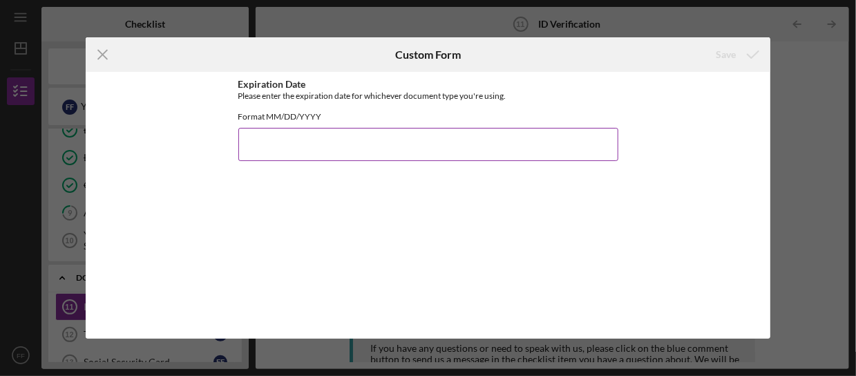
click at [338, 156] on input "Expiration Date" at bounding box center [428, 144] width 380 height 33
type input "[DATE]"
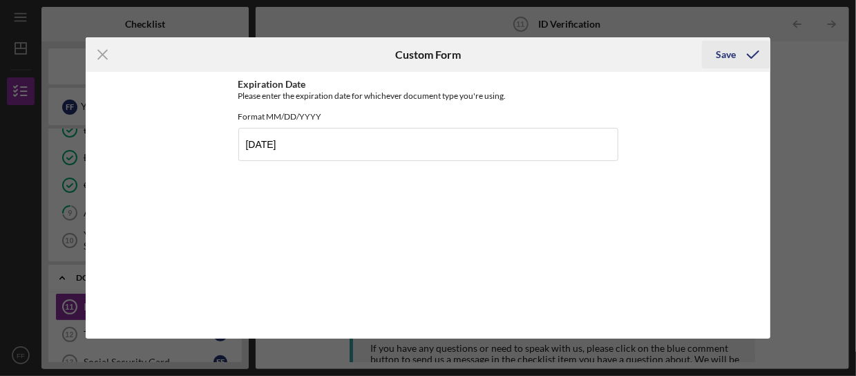
click at [720, 52] on div "Save" at bounding box center [726, 55] width 20 height 28
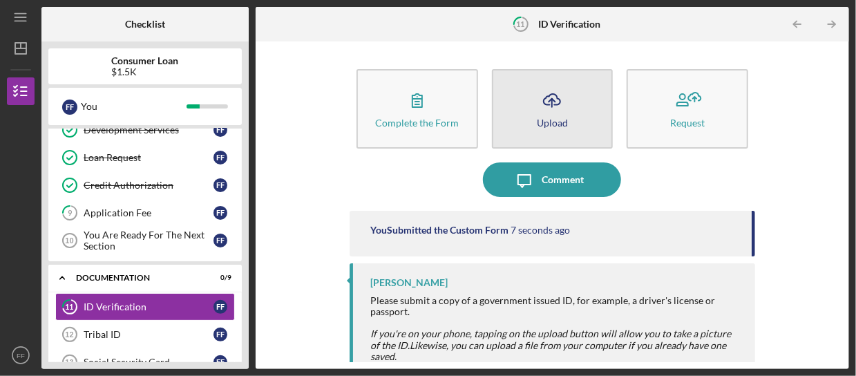
click at [570, 99] on button "Icon/Upload Upload" at bounding box center [553, 108] width 122 height 79
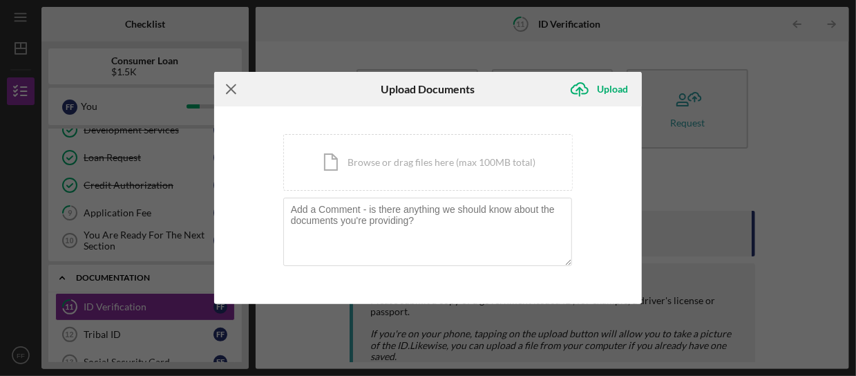
click at [232, 93] on icon "Icon/Menu Close" at bounding box center [231, 89] width 35 height 35
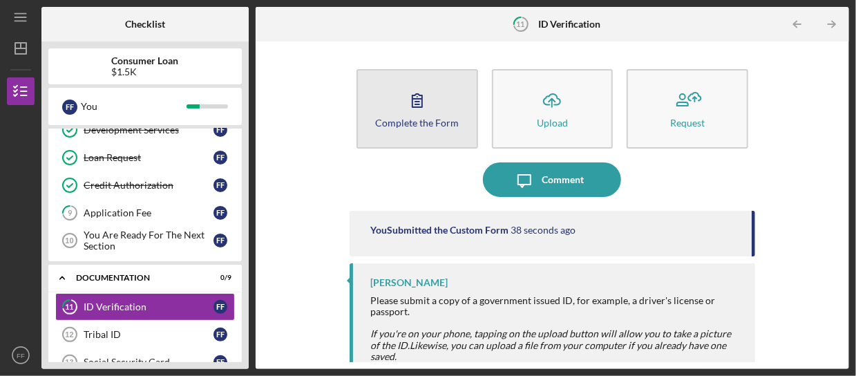
click at [414, 127] on button "Complete the Form Form" at bounding box center [417, 108] width 122 height 79
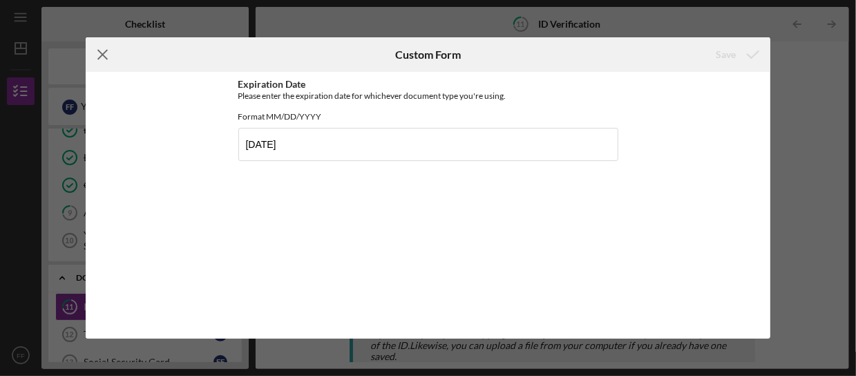
click at [104, 48] on icon "Icon/Menu Close" at bounding box center [103, 54] width 35 height 35
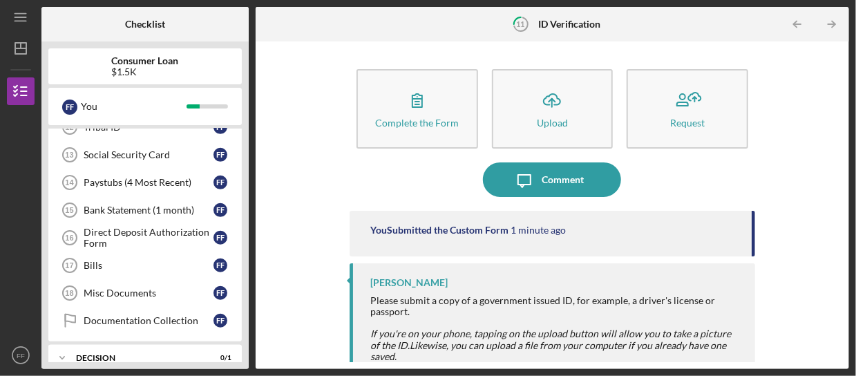
scroll to position [317, 0]
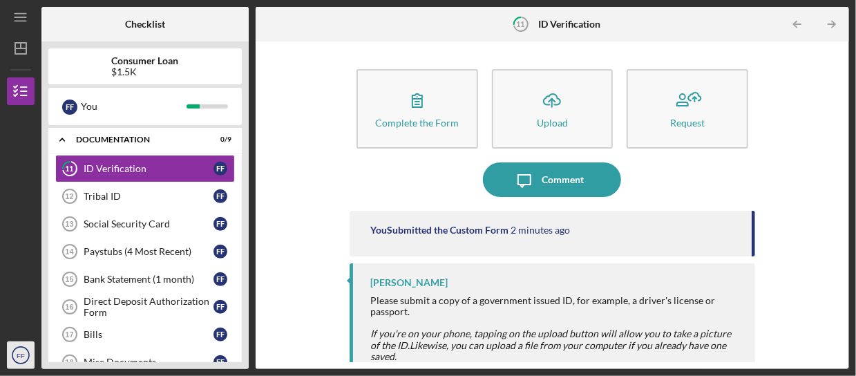
click at [10, 358] on icon "FF" at bounding box center [21, 355] width 28 height 35
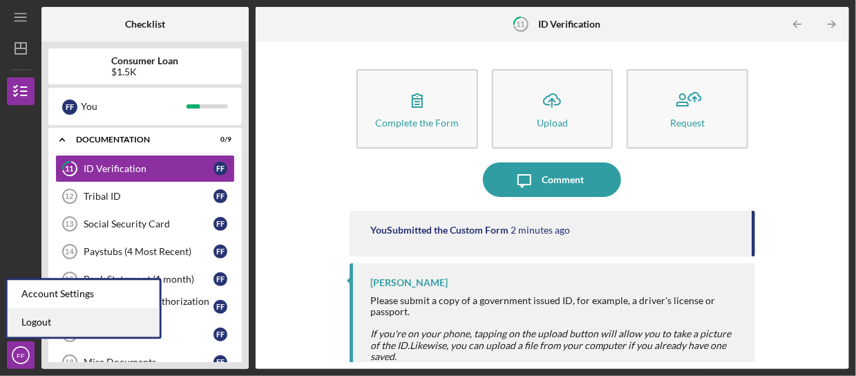
click at [51, 327] on link "Logout" at bounding box center [84, 322] width 152 height 28
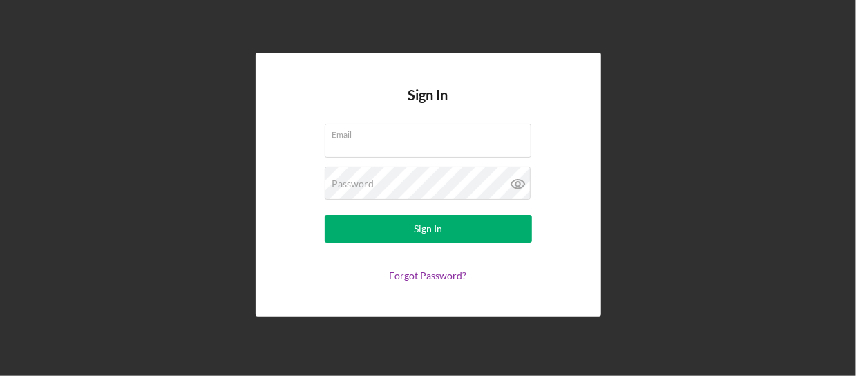
type input "[EMAIL_ADDRESS][DOMAIN_NAME]"
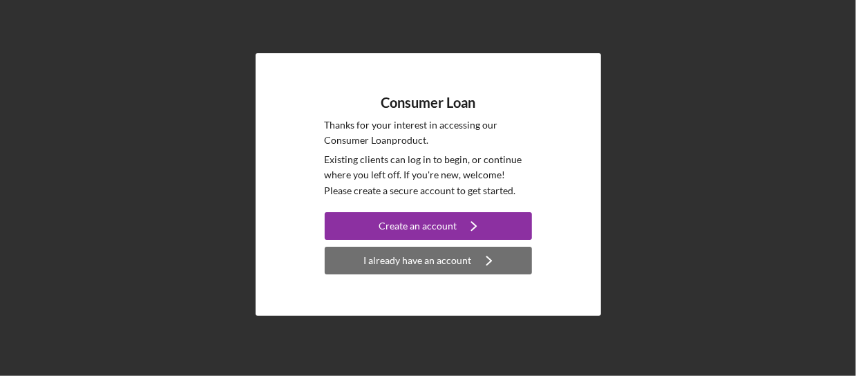
click at [405, 265] on div "I already have an account" at bounding box center [418, 261] width 108 height 28
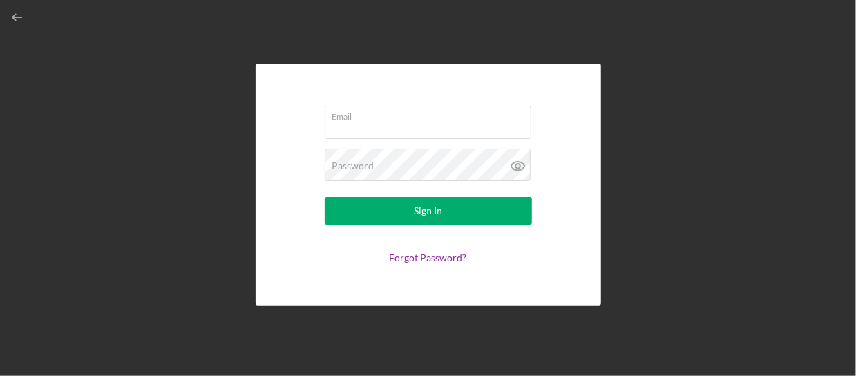
type input "[EMAIL_ADDRESS][DOMAIN_NAME]"
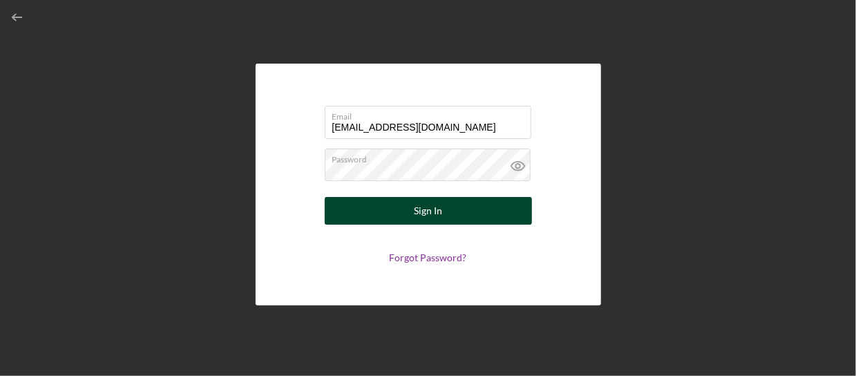
click at [425, 207] on div "Sign In" at bounding box center [428, 211] width 28 height 28
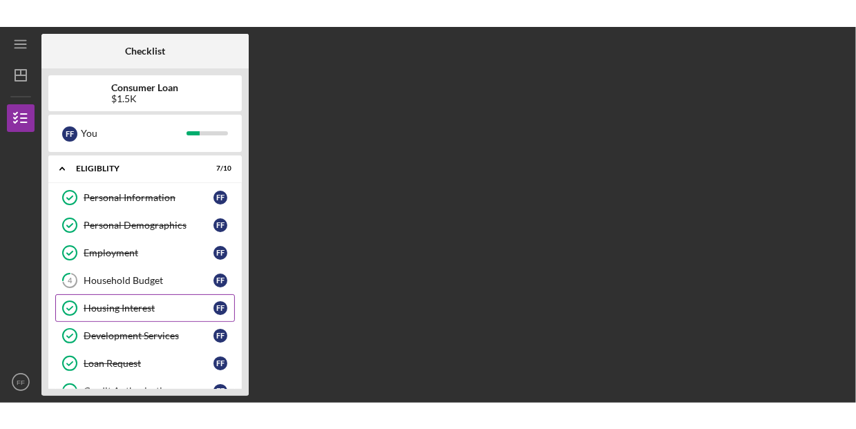
scroll to position [204, 0]
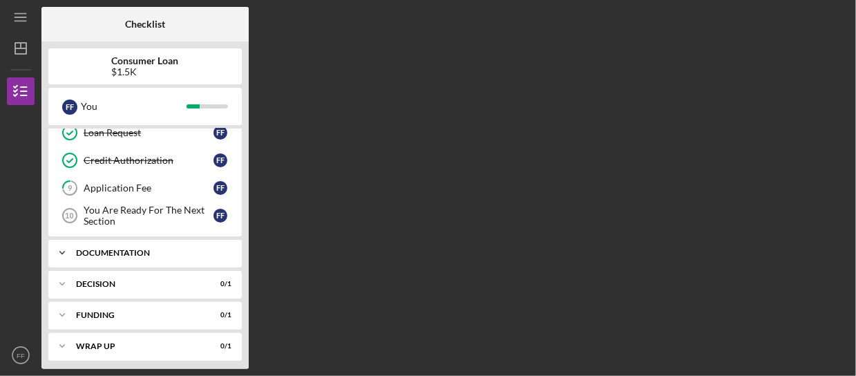
click at [133, 249] on div "Documentation" at bounding box center [150, 253] width 148 height 8
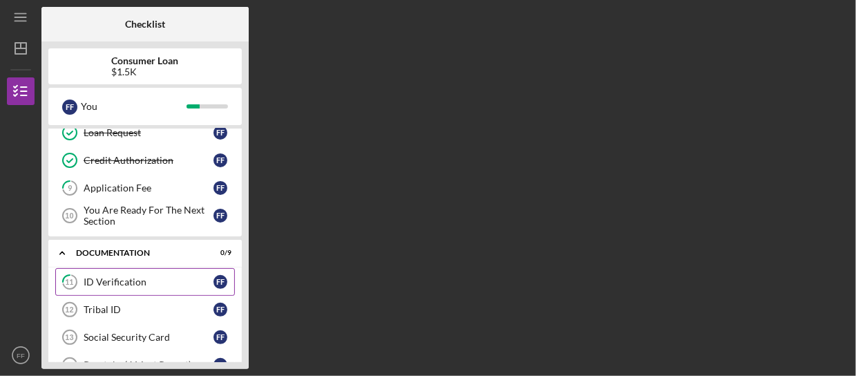
click at [125, 276] on div "ID Verification" at bounding box center [149, 281] width 130 height 11
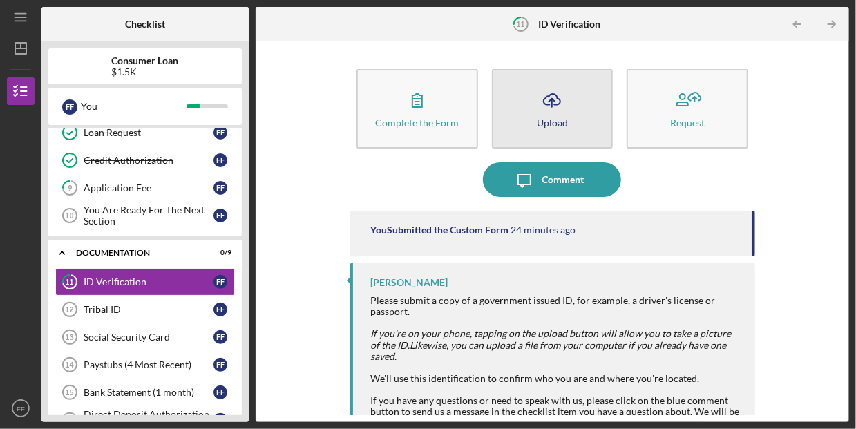
click at [540, 103] on icon "Icon/Upload" at bounding box center [552, 100] width 35 height 35
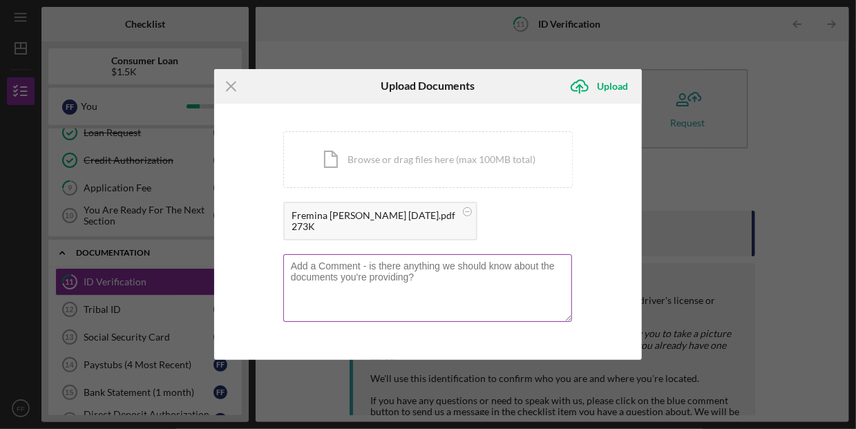
click at [442, 277] on textarea at bounding box center [427, 288] width 289 height 68
type textarea "Driver's License"
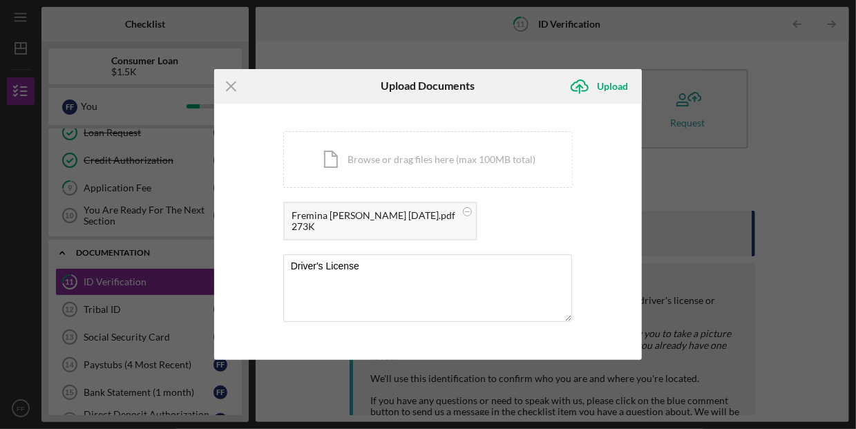
click at [384, 223] on div "273K" at bounding box center [373, 226] width 164 height 11
drag, startPoint x: 384, startPoint y: 223, endPoint x: 354, endPoint y: 227, distance: 30.7
click at [354, 227] on div "273K" at bounding box center [373, 226] width 164 height 11
click at [463, 211] on circle at bounding box center [467, 211] width 8 height 8
click at [613, 89] on div "Upload" at bounding box center [612, 87] width 31 height 28
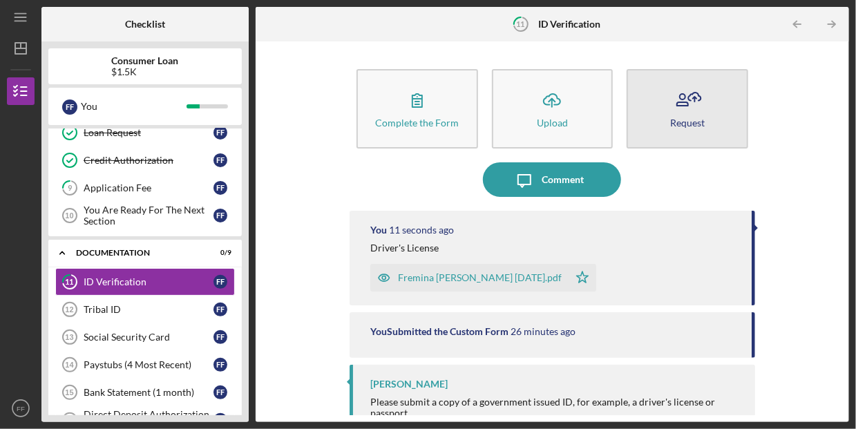
click at [696, 101] on icon "button" at bounding box center [687, 100] width 35 height 35
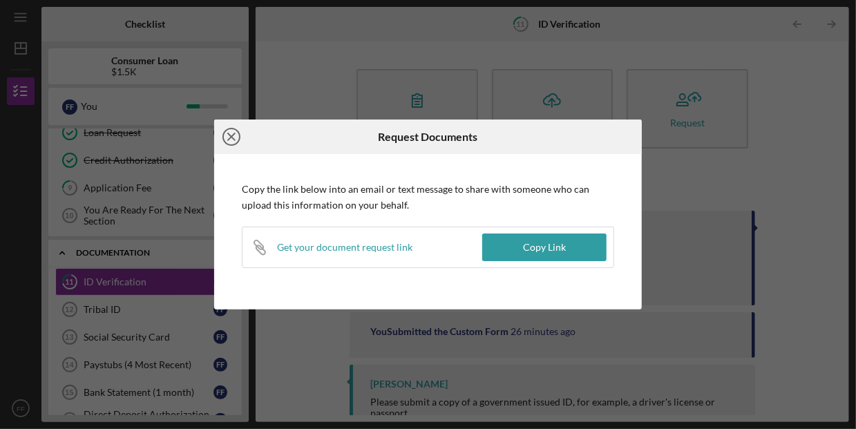
click at [232, 138] on line at bounding box center [231, 136] width 7 height 7
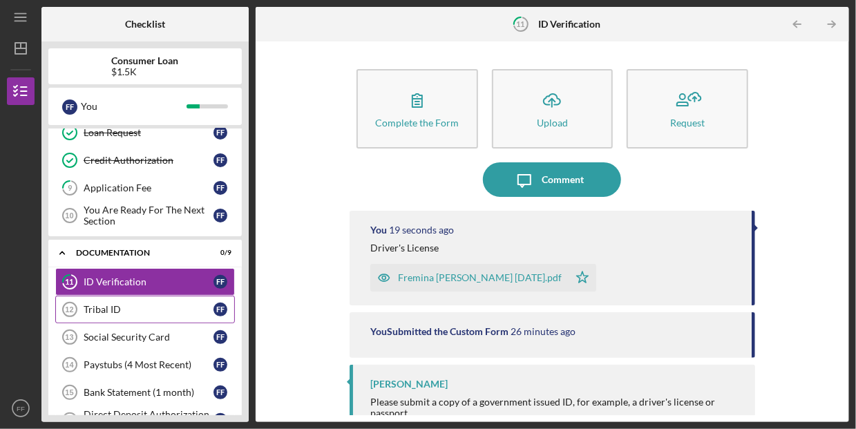
click at [119, 305] on div "Tribal ID" at bounding box center [149, 309] width 130 height 11
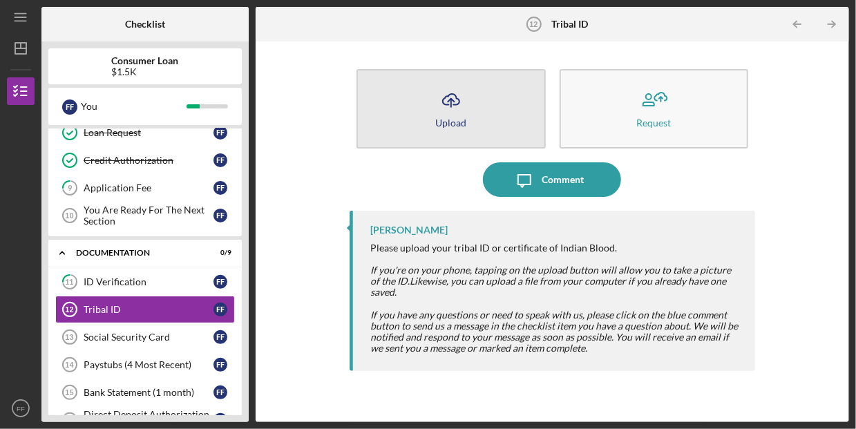
click at [490, 120] on button "Icon/Upload Upload" at bounding box center [450, 108] width 189 height 79
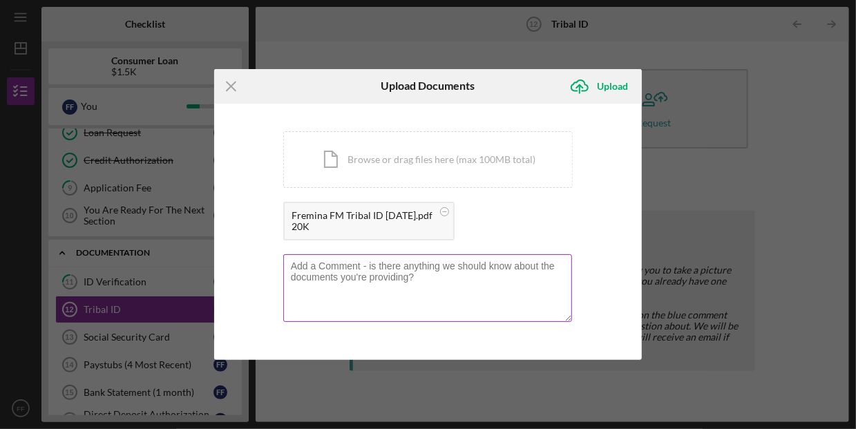
click at [436, 274] on textarea at bounding box center [427, 288] width 289 height 68
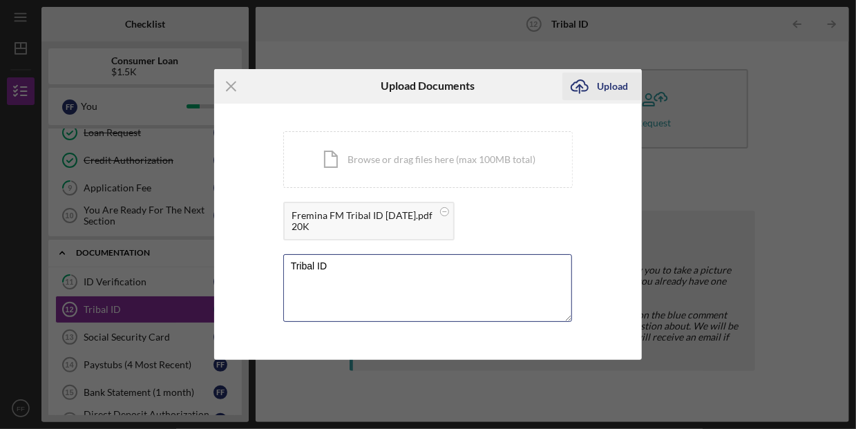
type textarea "Tribal ID"
click at [602, 90] on div "Upload" at bounding box center [612, 87] width 31 height 28
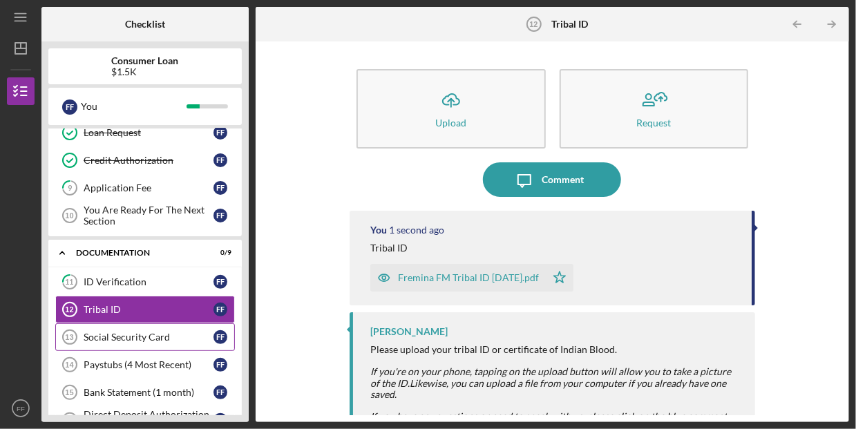
click at [155, 332] on div "Social Security Card" at bounding box center [149, 337] width 130 height 11
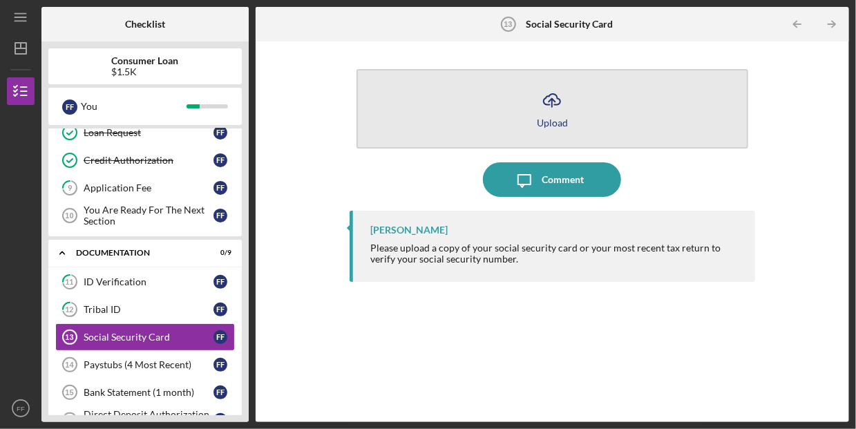
click at [521, 118] on button "Icon/Upload Upload" at bounding box center [552, 108] width 392 height 79
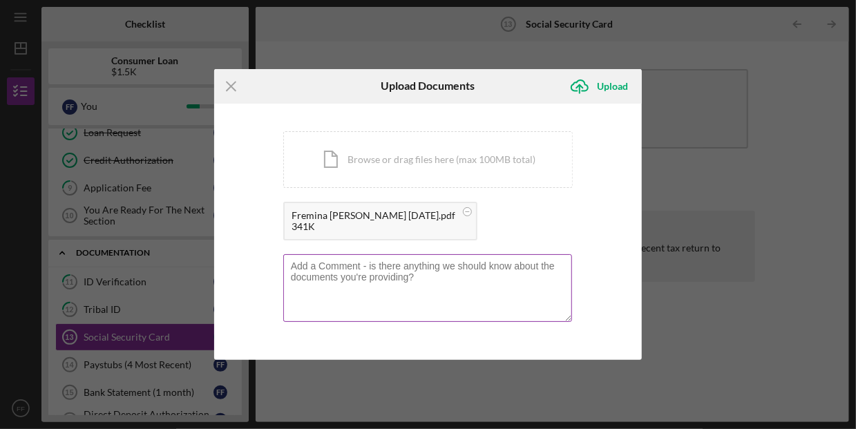
click at [416, 282] on textarea at bounding box center [427, 288] width 289 height 68
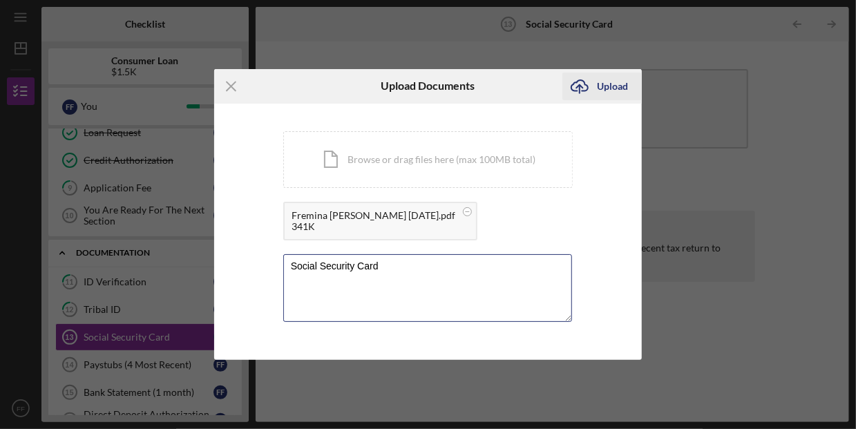
type textarea "Social Security Card"
click at [606, 95] on div "Upload" at bounding box center [612, 87] width 31 height 28
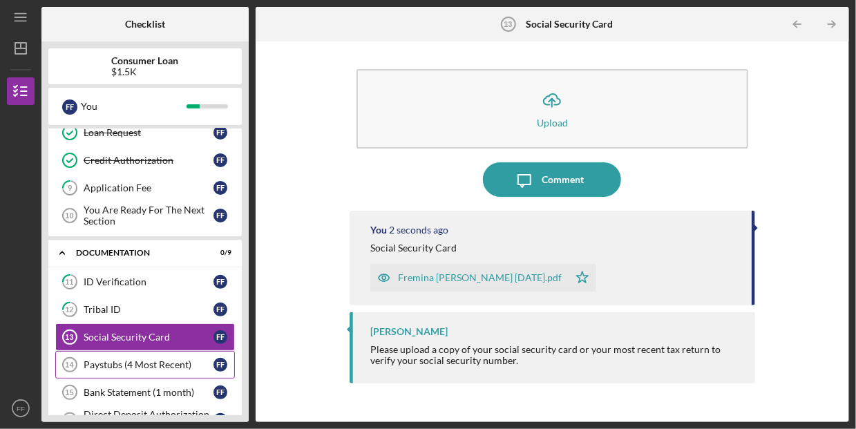
click at [170, 364] on link "Paystubs (4 Most Recent) 14 Paystubs (4 Most Recent) F F" at bounding box center [145, 365] width 180 height 28
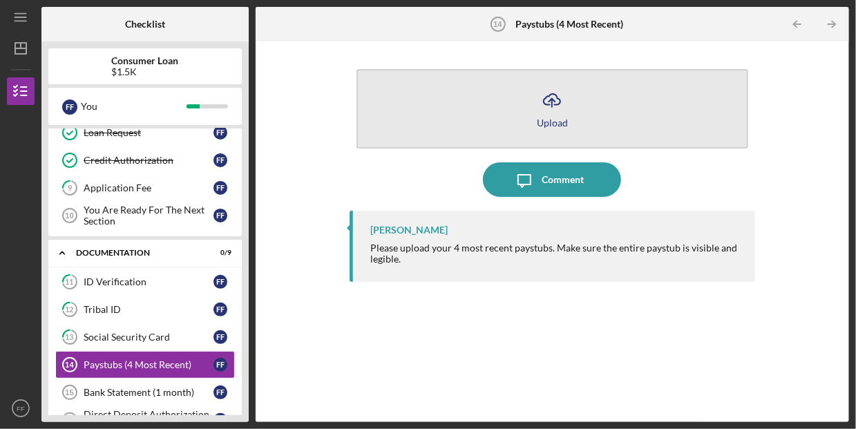
click at [561, 108] on icon "Icon/Upload" at bounding box center [552, 100] width 35 height 35
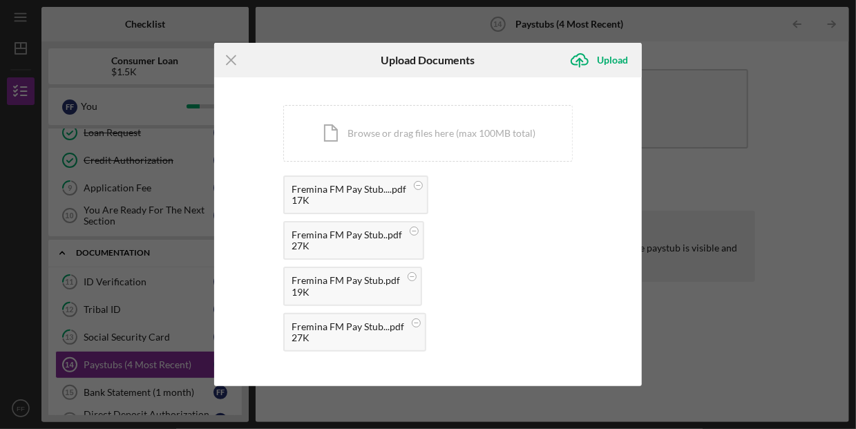
scroll to position [75, 0]
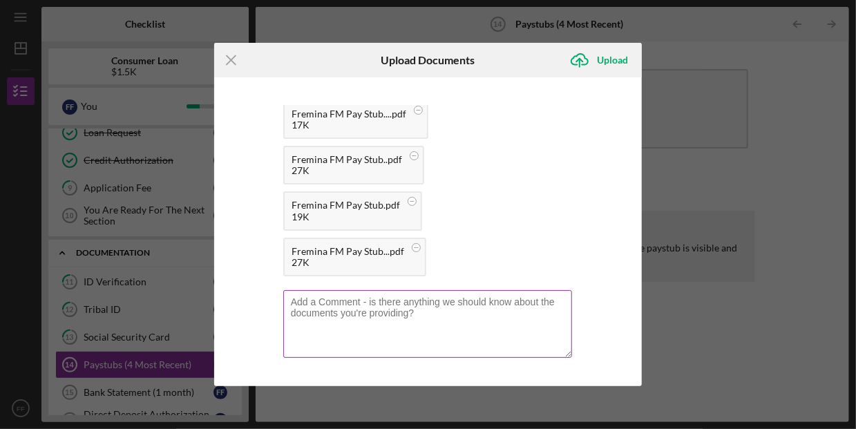
click at [352, 304] on textarea at bounding box center [427, 324] width 289 height 68
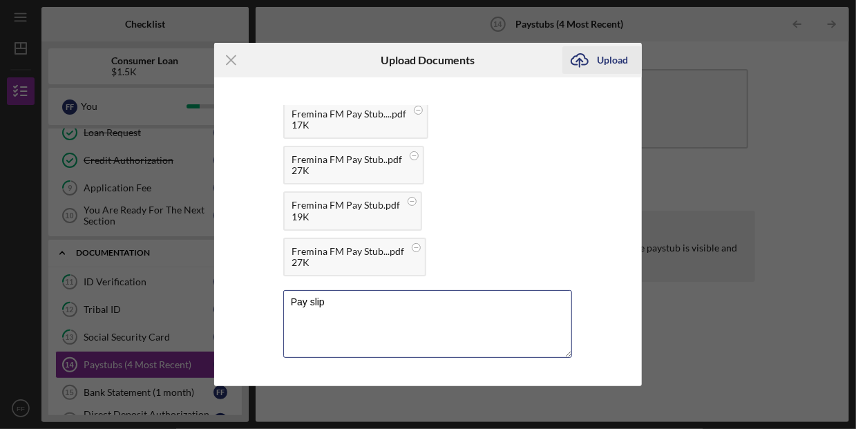
type textarea "Pay slip"
click at [620, 59] on div "Upload" at bounding box center [612, 60] width 31 height 28
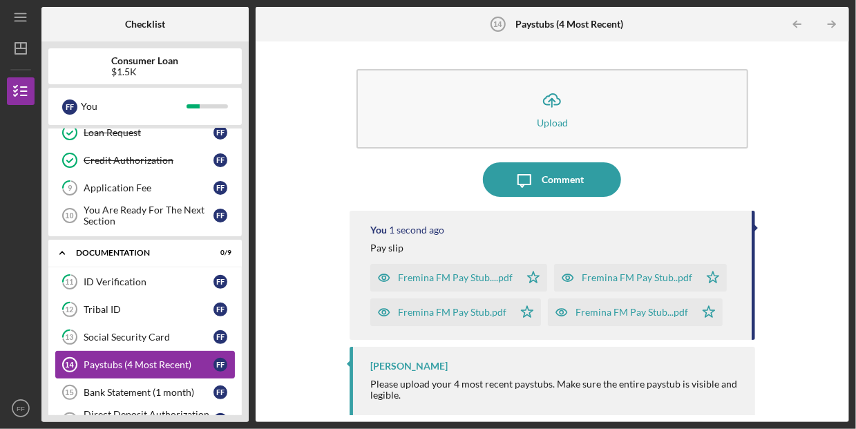
scroll to position [273, 0]
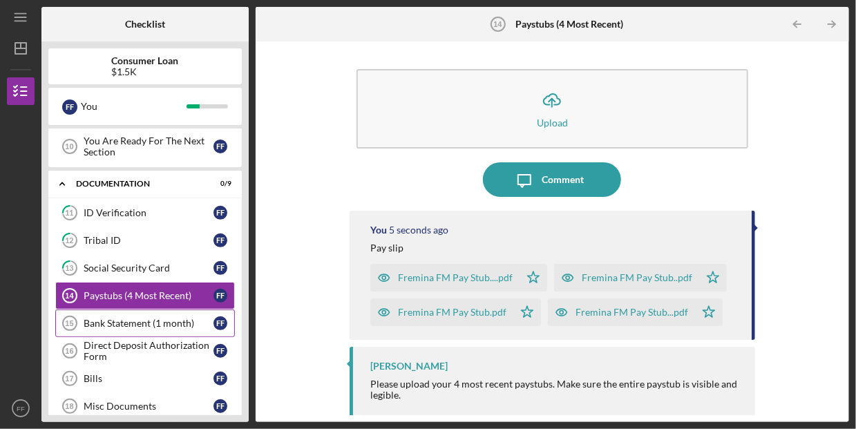
click at [138, 323] on link "Bank Statement (1 month) 15 Bank Statement (1 month) F F" at bounding box center [145, 323] width 180 height 28
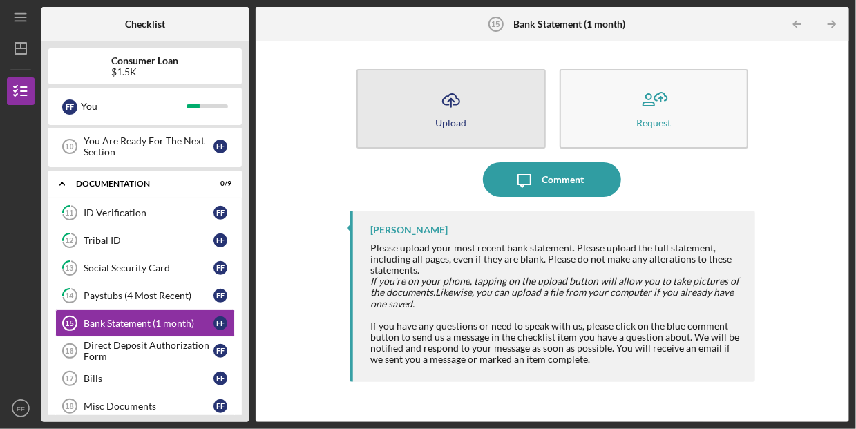
click at [441, 110] on icon "Icon/Upload" at bounding box center [451, 100] width 35 height 35
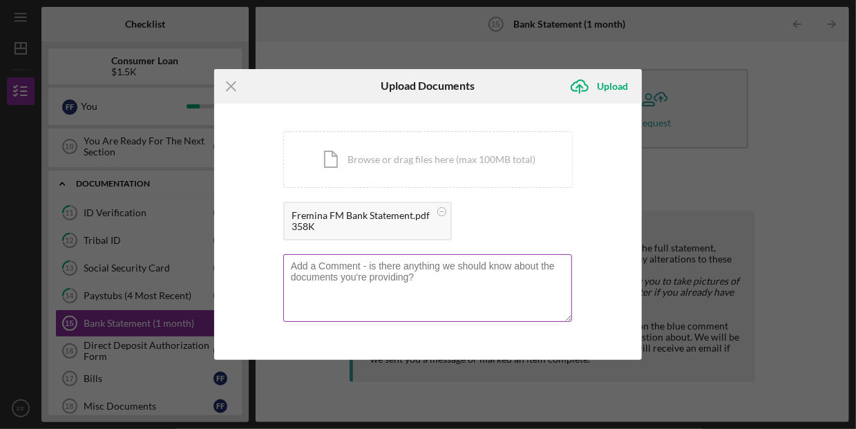
click at [416, 270] on textarea at bounding box center [427, 288] width 289 height 68
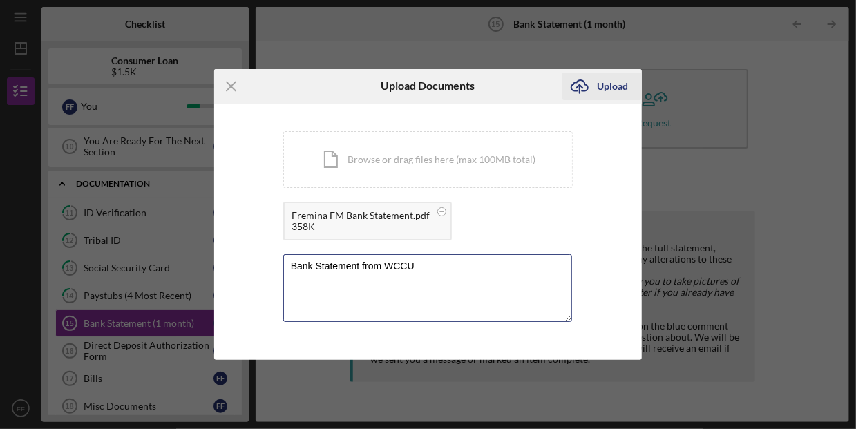
type textarea "Bank Statement from WCCU"
click at [594, 82] on icon "Icon/Upload" at bounding box center [579, 86] width 35 height 35
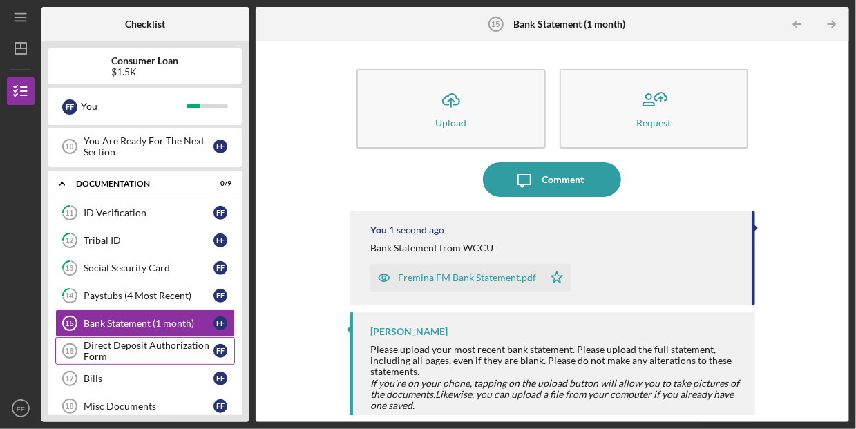
click at [153, 345] on div "Direct Deposit Authorization Form" at bounding box center [149, 351] width 130 height 22
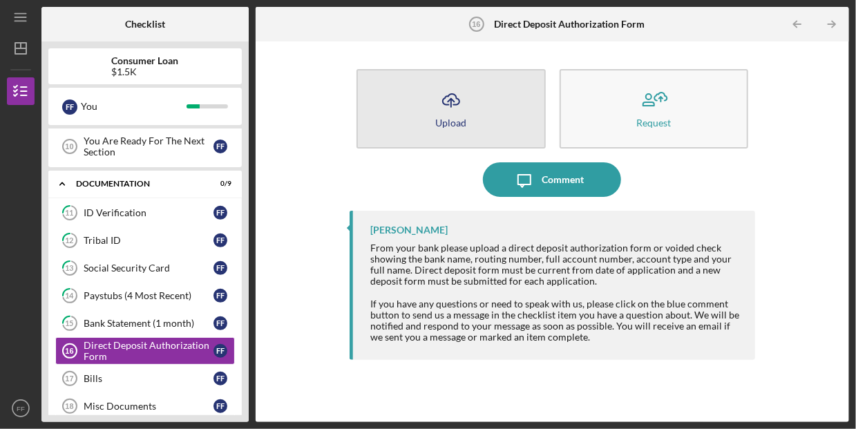
click at [441, 115] on icon "Icon/Upload" at bounding box center [451, 100] width 35 height 35
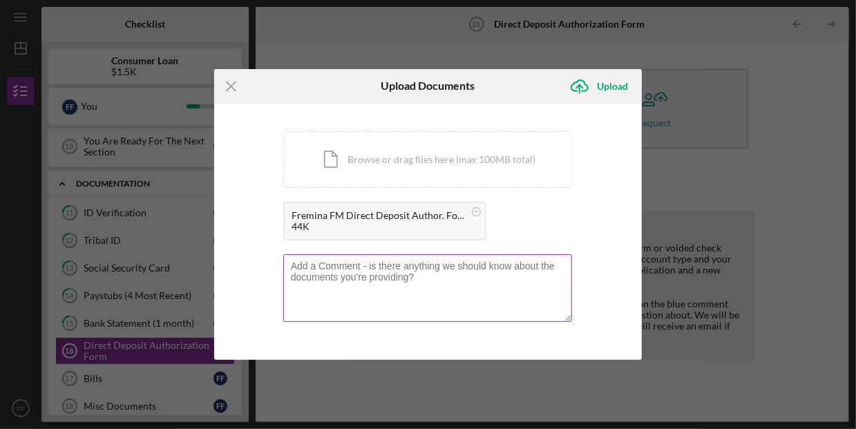
click at [479, 276] on textarea at bounding box center [427, 288] width 289 height 68
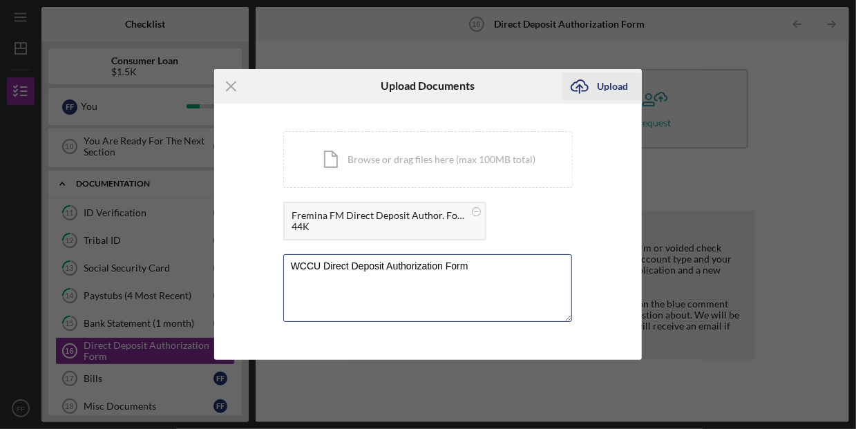
type textarea "WCCU Direct Deposit Authorization Form"
click at [598, 79] on div "Upload" at bounding box center [612, 87] width 31 height 28
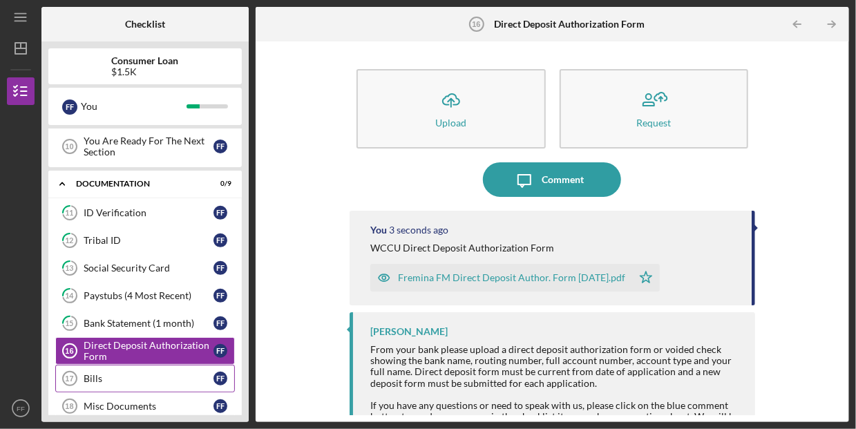
click at [94, 373] on div "Bills" at bounding box center [149, 378] width 130 height 11
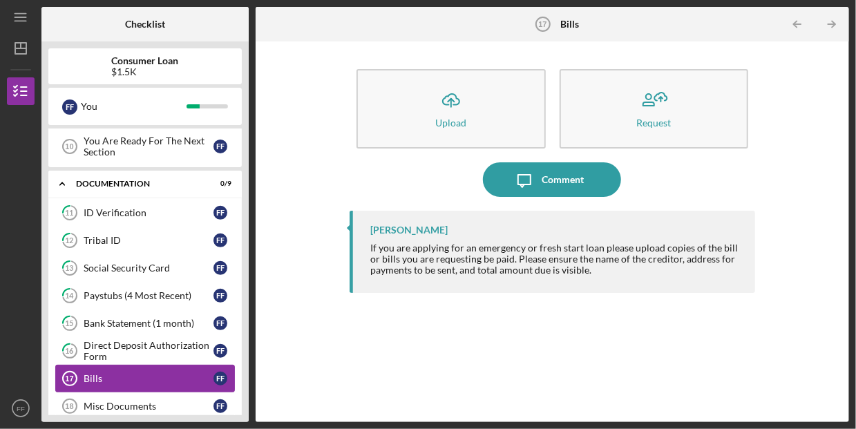
scroll to position [342, 0]
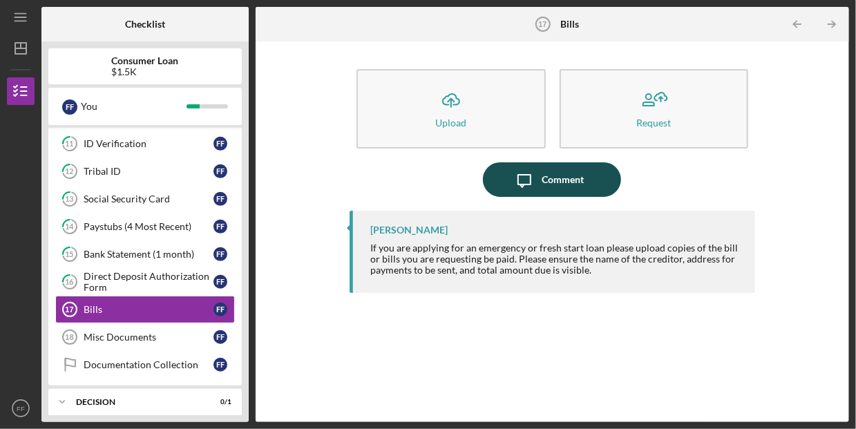
click at [571, 177] on div "Comment" at bounding box center [562, 179] width 42 height 35
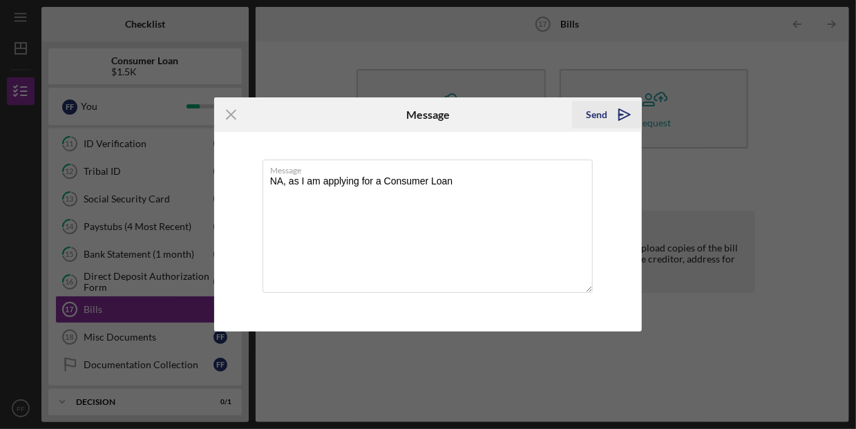
type textarea "NA, as I am applying for a Consumer Loan"
click at [593, 115] on div "Send" at bounding box center [596, 115] width 21 height 28
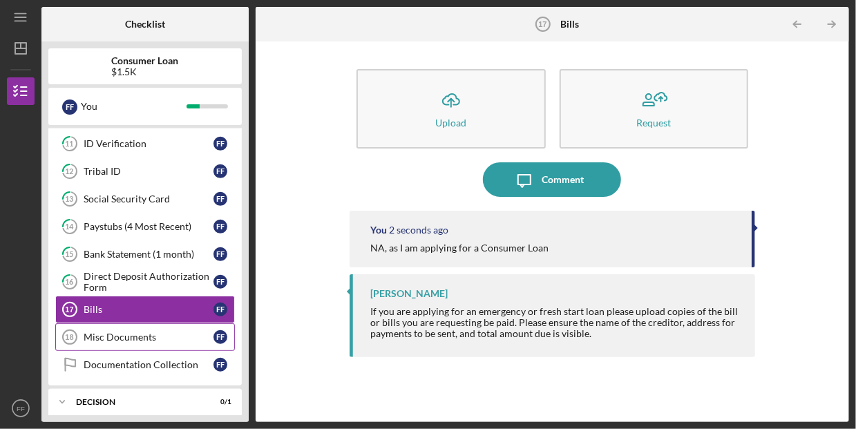
click at [163, 332] on div "Misc Documents" at bounding box center [149, 337] width 130 height 11
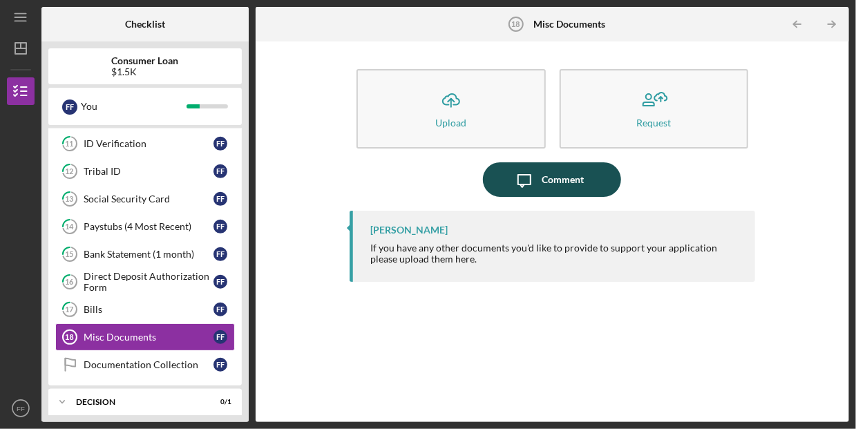
click at [587, 189] on button "Icon/Message Comment" at bounding box center [552, 179] width 138 height 35
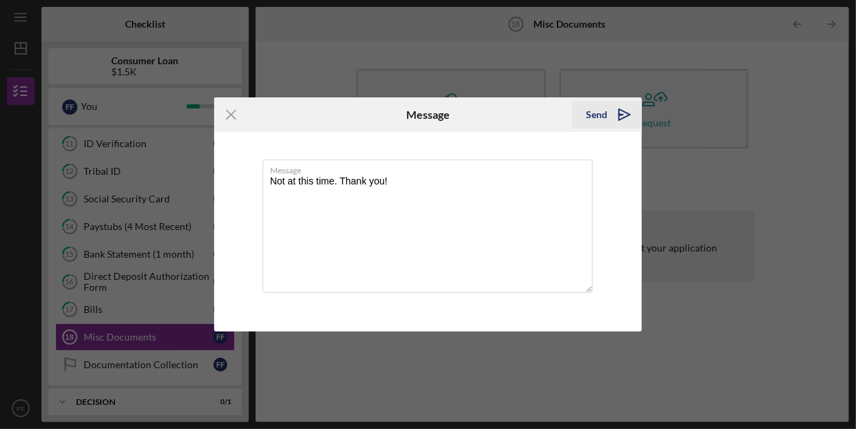
type textarea "Not at this time. Thank you!"
click at [600, 115] on div "Send" at bounding box center [596, 115] width 21 height 28
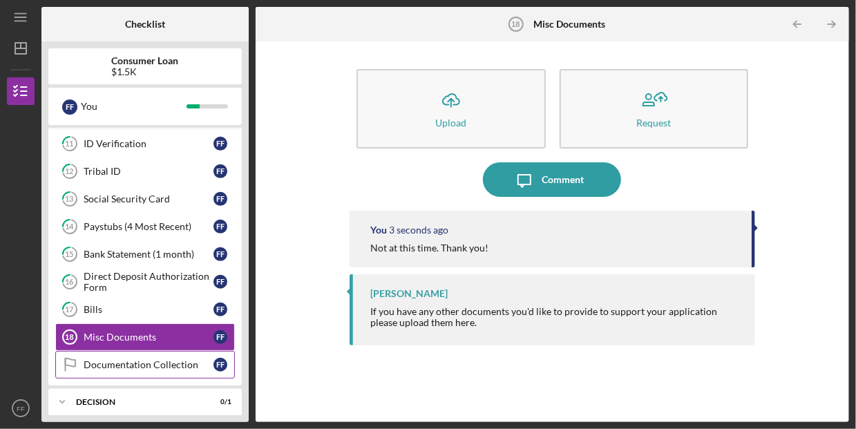
click at [124, 359] on div "Documentation Collection" at bounding box center [149, 364] width 130 height 11
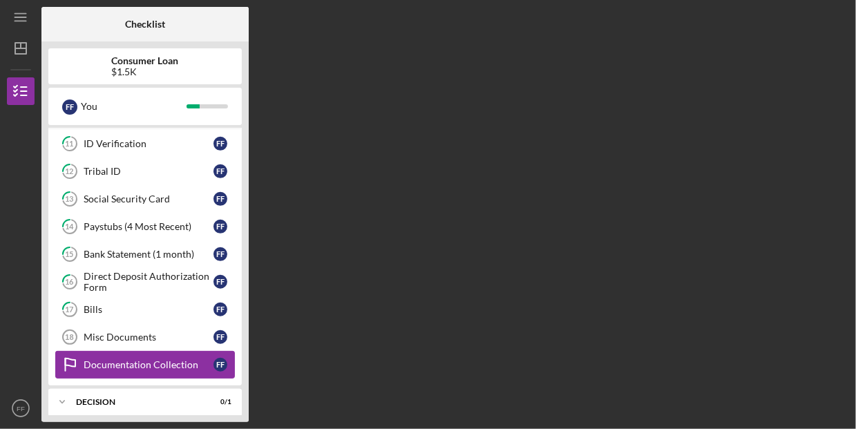
click at [124, 359] on div "Documentation Collection" at bounding box center [149, 364] width 130 height 11
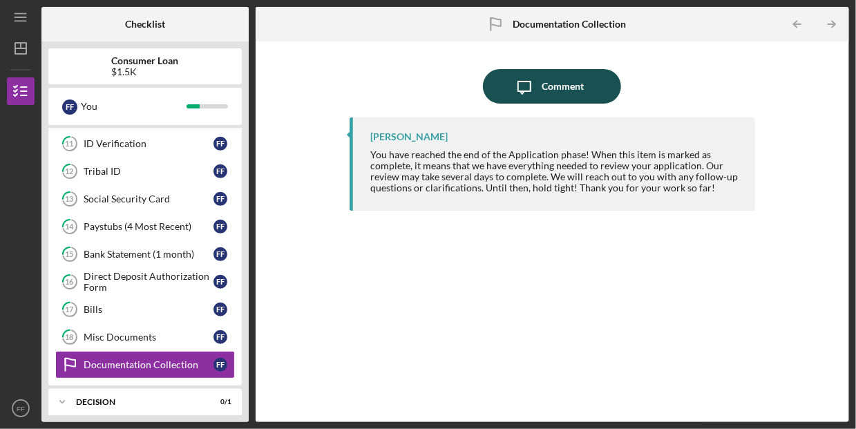
click at [564, 93] on div "Comment" at bounding box center [562, 86] width 42 height 35
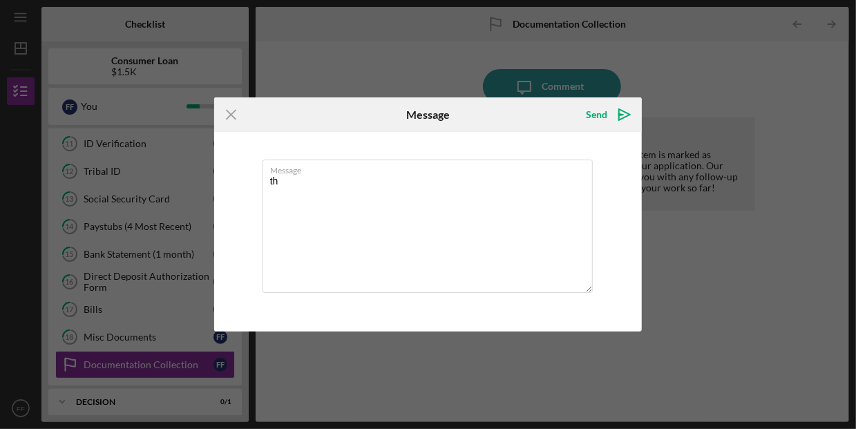
type textarea "t"
type textarea "Thank you all very much."
click at [604, 116] on div "Send" at bounding box center [596, 115] width 21 height 28
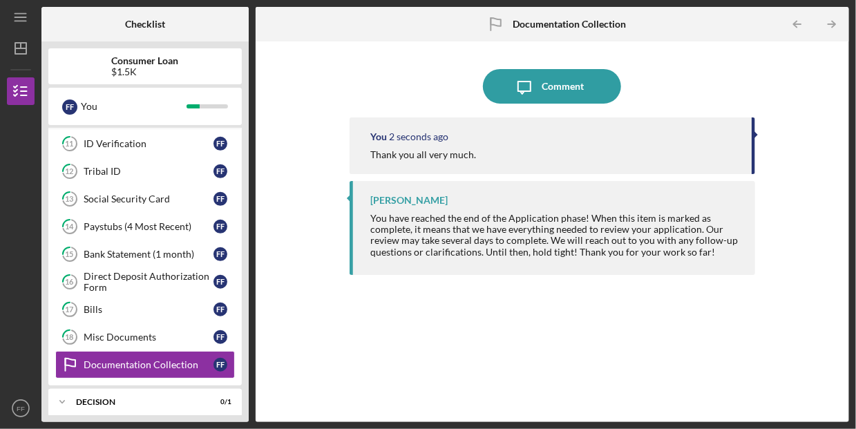
scroll to position [135, 0]
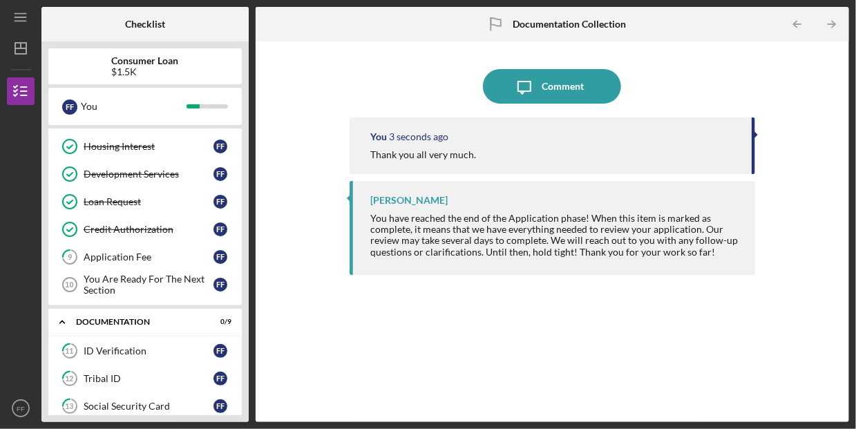
click at [144, 73] on div "$1.5K" at bounding box center [145, 71] width 67 height 11
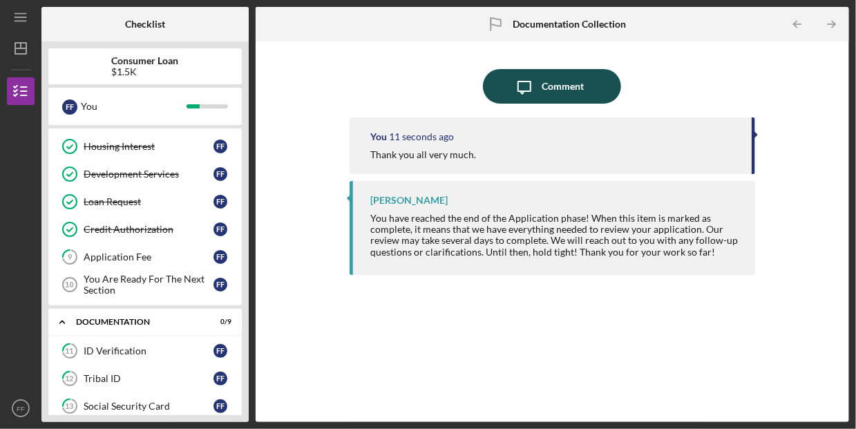
click at [530, 87] on icon "Icon/Message" at bounding box center [524, 86] width 35 height 35
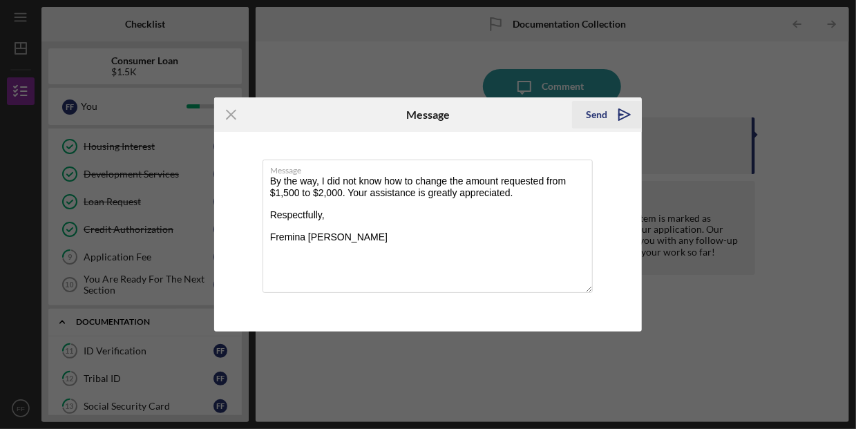
type textarea "By the way, I did not know how to change the amount requested from $1,500 to $2…"
click at [590, 115] on div "Send" at bounding box center [596, 115] width 21 height 28
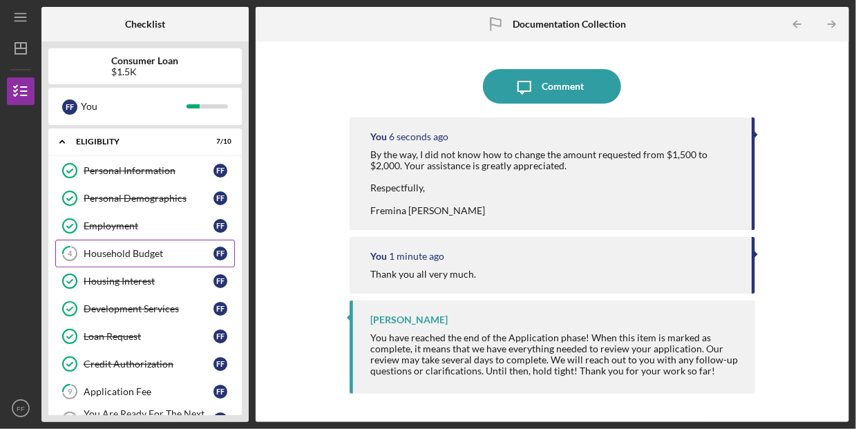
click at [137, 259] on link "4 Household Budget F F" at bounding box center [145, 254] width 180 height 28
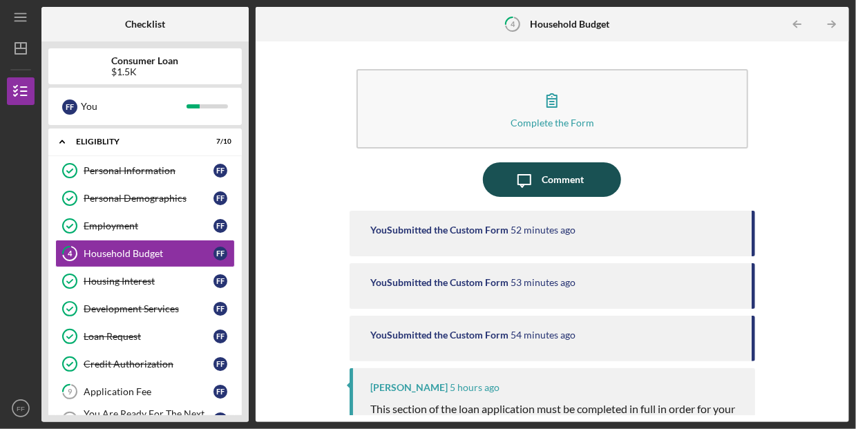
click at [541, 182] on div "Comment" at bounding box center [562, 179] width 42 height 35
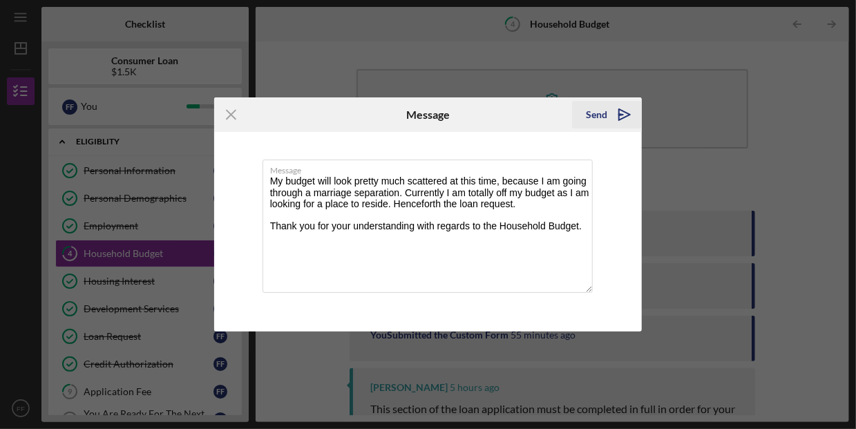
type textarea "My budget will look pretty much scattered at this time, because I am going thro…"
click at [597, 115] on div "Send" at bounding box center [596, 115] width 21 height 28
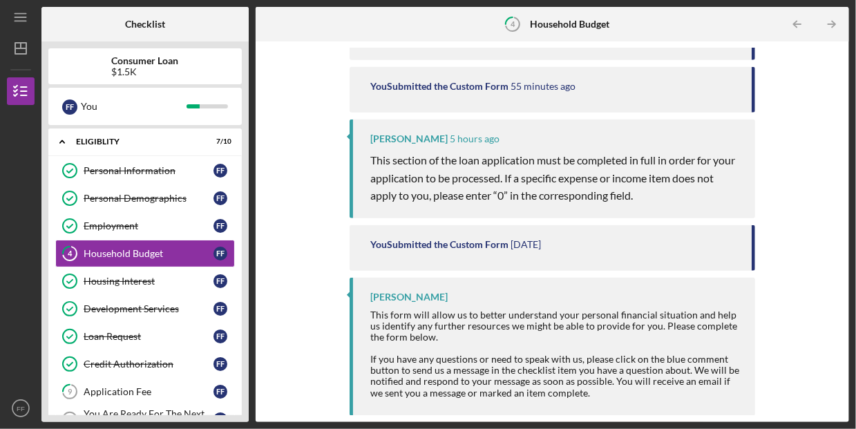
click at [166, 63] on b "Consumer Loan" at bounding box center [145, 60] width 67 height 11
click at [346, 64] on div "Complete the Form Form Icon/Message Comment You 14 seconds ago My budget will l…" at bounding box center [551, 231] width 579 height 367
click at [294, 63] on div "Complete the Form Form Icon/Message Comment You 15 seconds ago My budget will l…" at bounding box center [551, 231] width 579 height 367
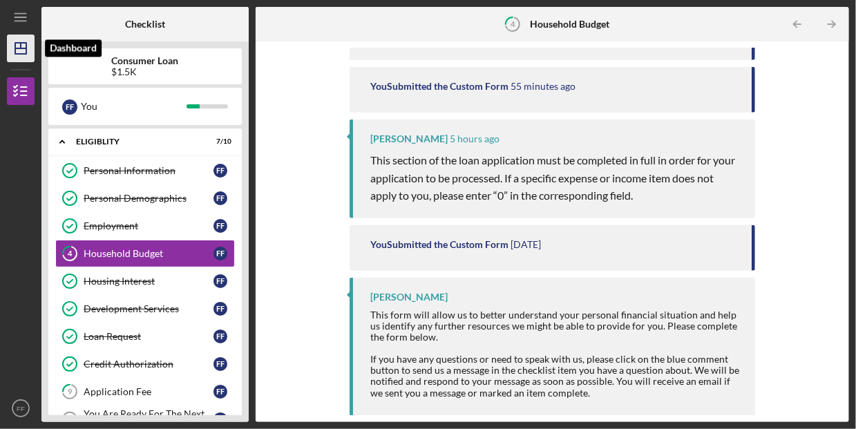
click at [19, 52] on icon "Icon/Dashboard" at bounding box center [20, 48] width 35 height 35
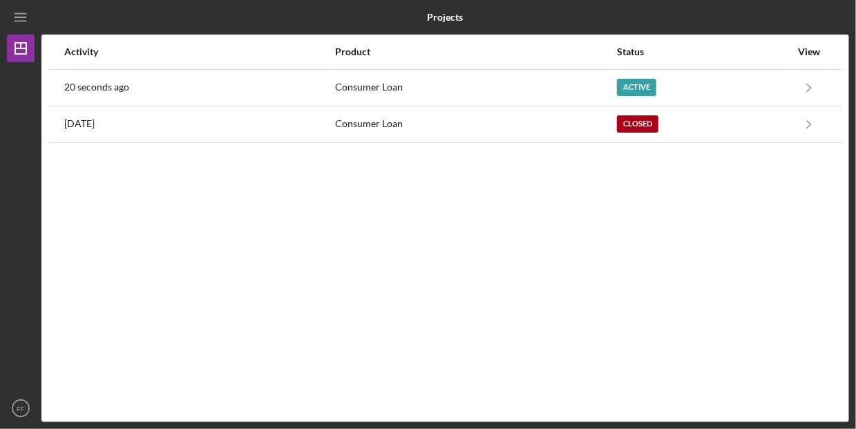
drag, startPoint x: 82, startPoint y: 88, endPoint x: 488, endPoint y: 264, distance: 442.4
click at [488, 264] on div "Activity Product Status View 20 seconds ago Consumer Loan Active Icon/Navigate …" at bounding box center [444, 228] width 807 height 387
click at [24, 375] on icon "FF" at bounding box center [21, 408] width 28 height 35
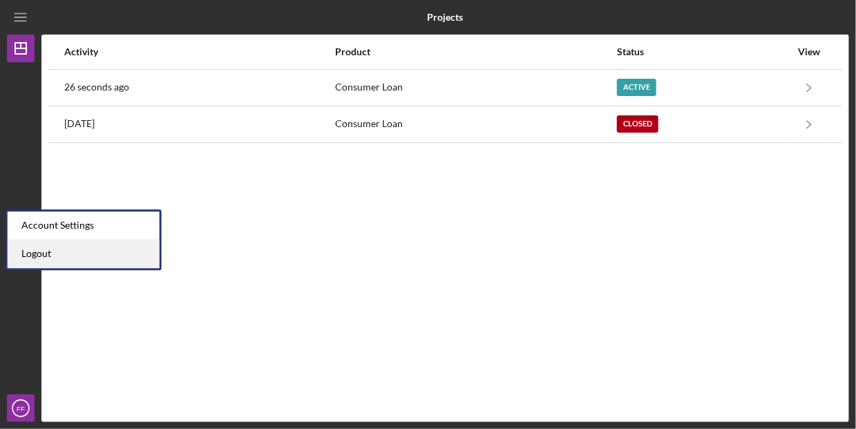
click at [64, 266] on link "Logout" at bounding box center [84, 254] width 152 height 28
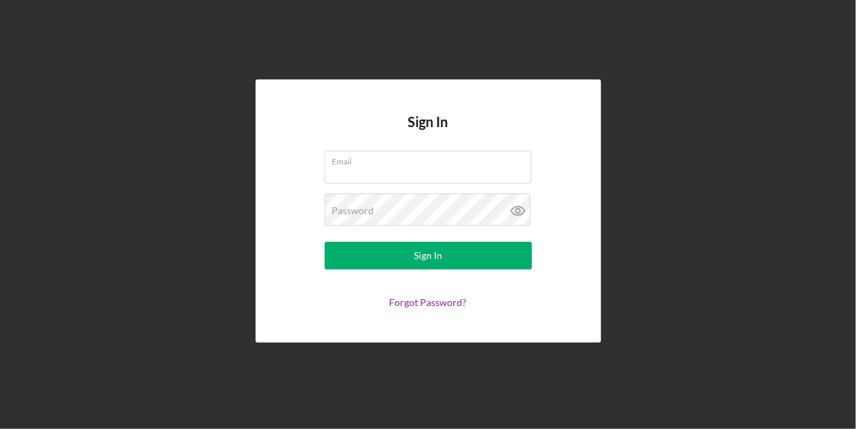
type input "[EMAIL_ADDRESS][DOMAIN_NAME]"
